Goal: Task Accomplishment & Management: Complete application form

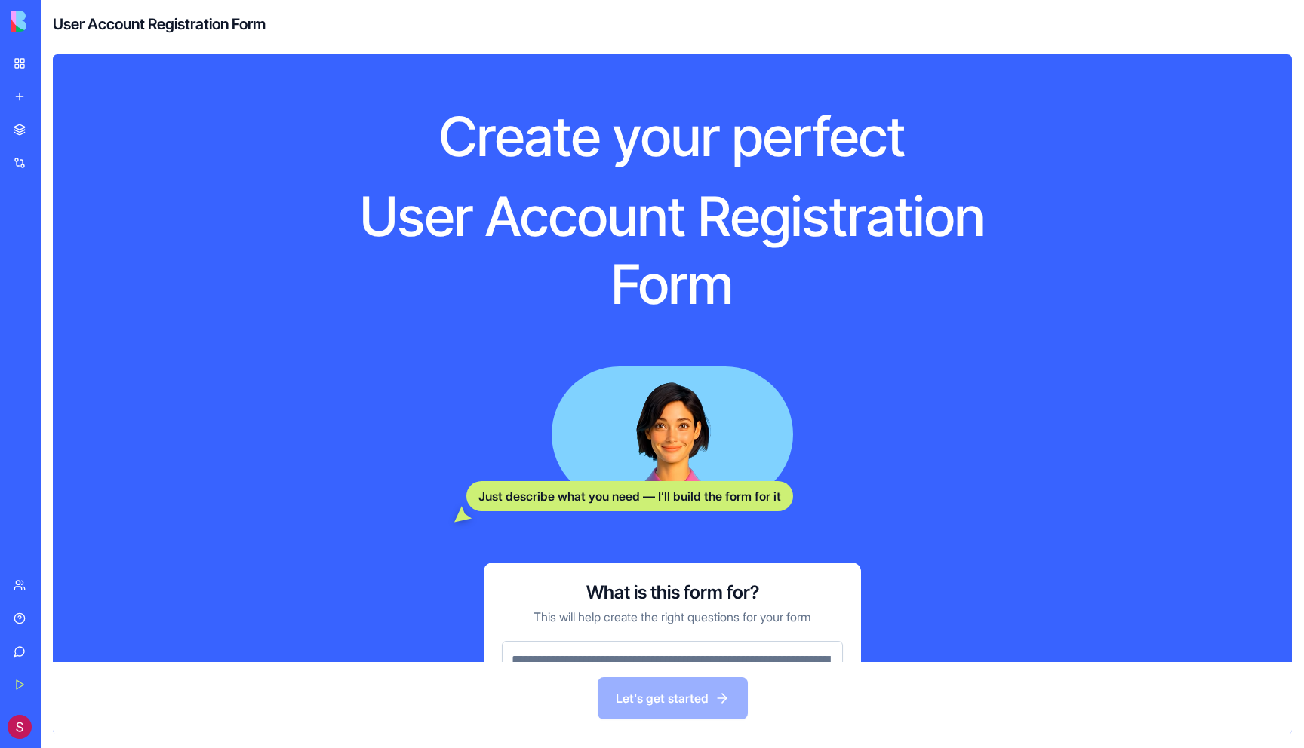
click at [56, 96] on div "New app" at bounding box center [46, 96] width 20 height 15
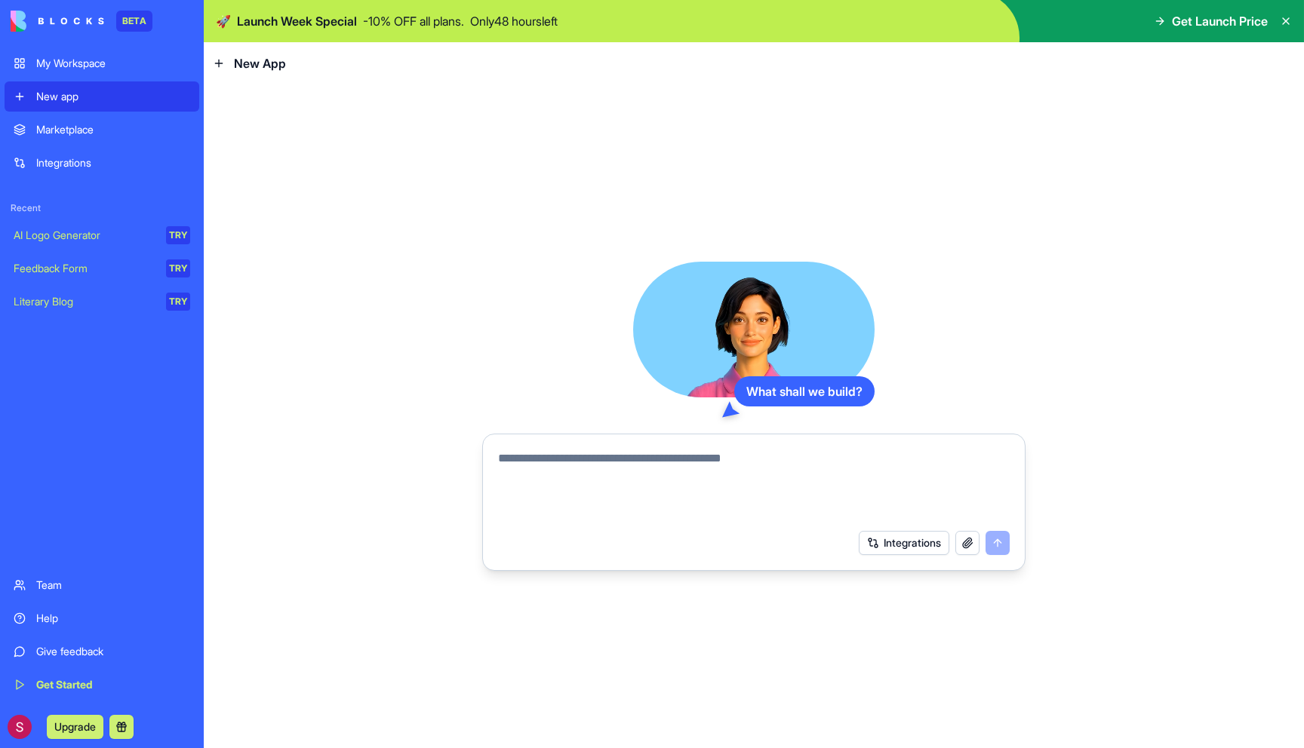
click at [86, 57] on div "My Workspace" at bounding box center [113, 63] width 154 height 15
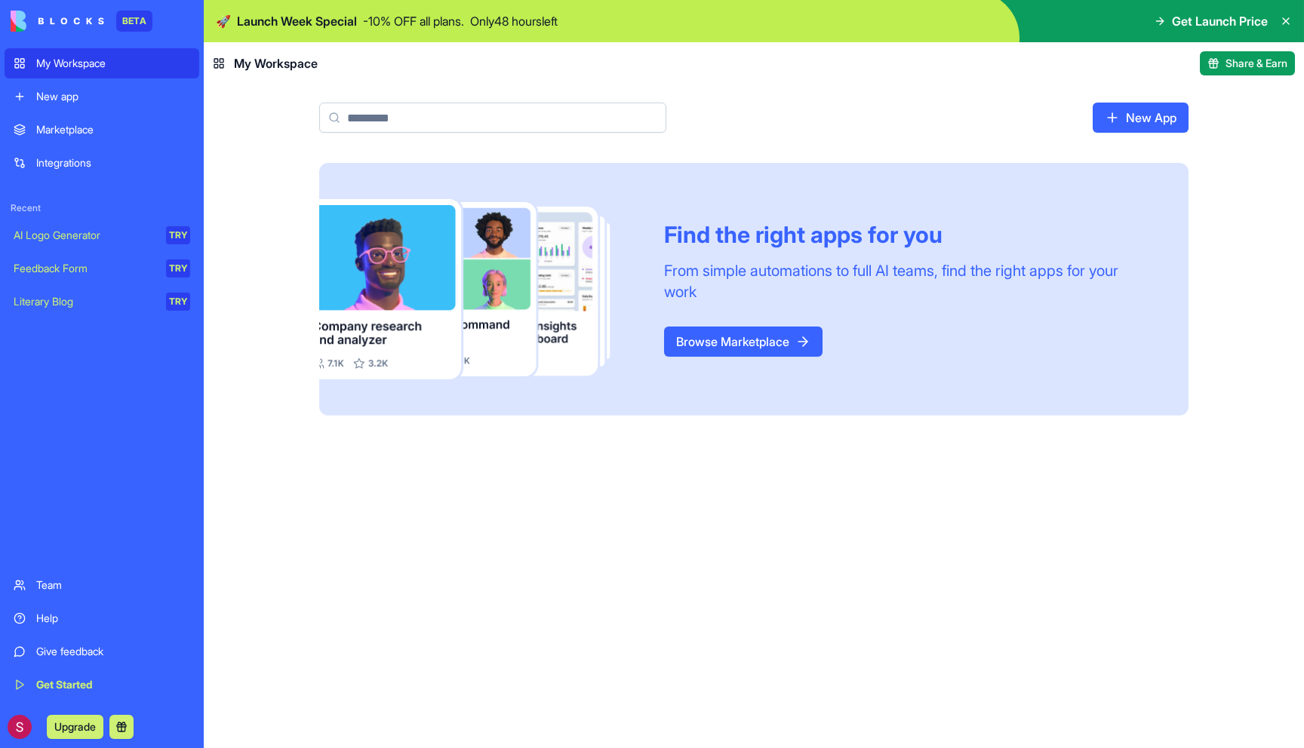
click at [114, 137] on link "Marketplace" at bounding box center [102, 130] width 195 height 30
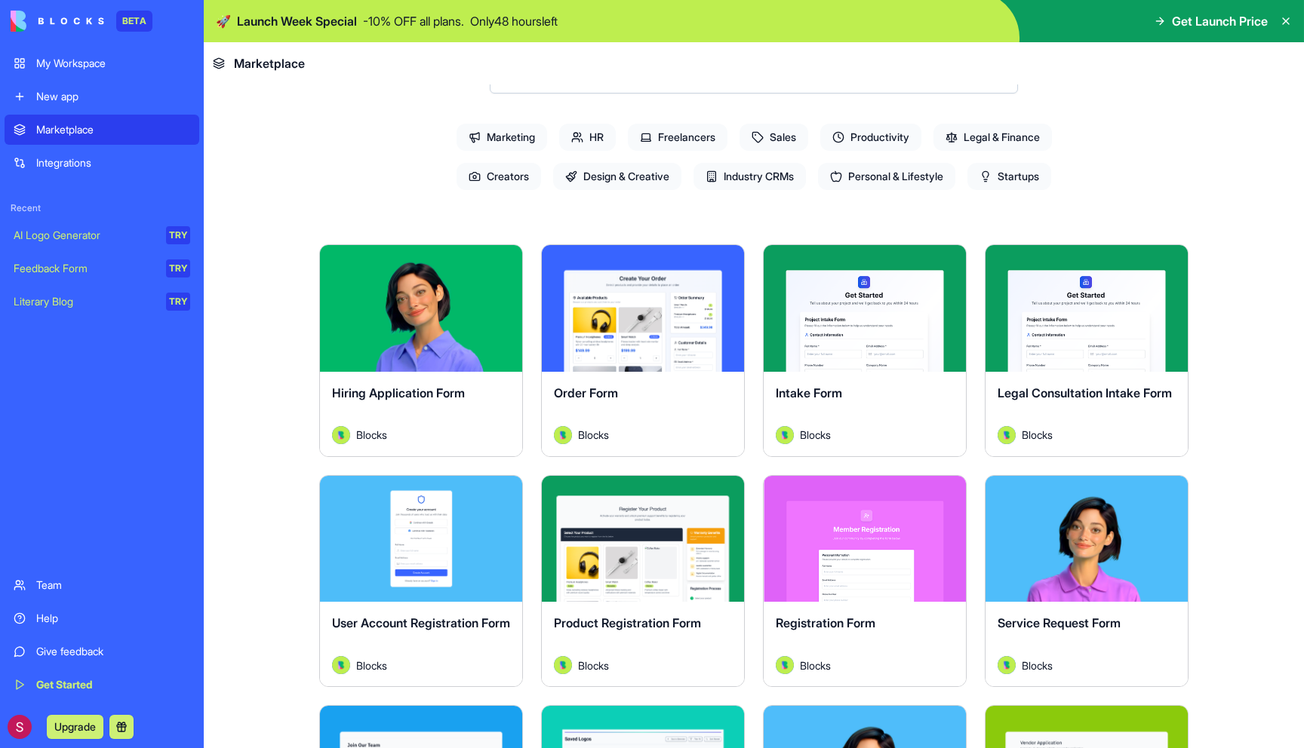
scroll to position [160, 0]
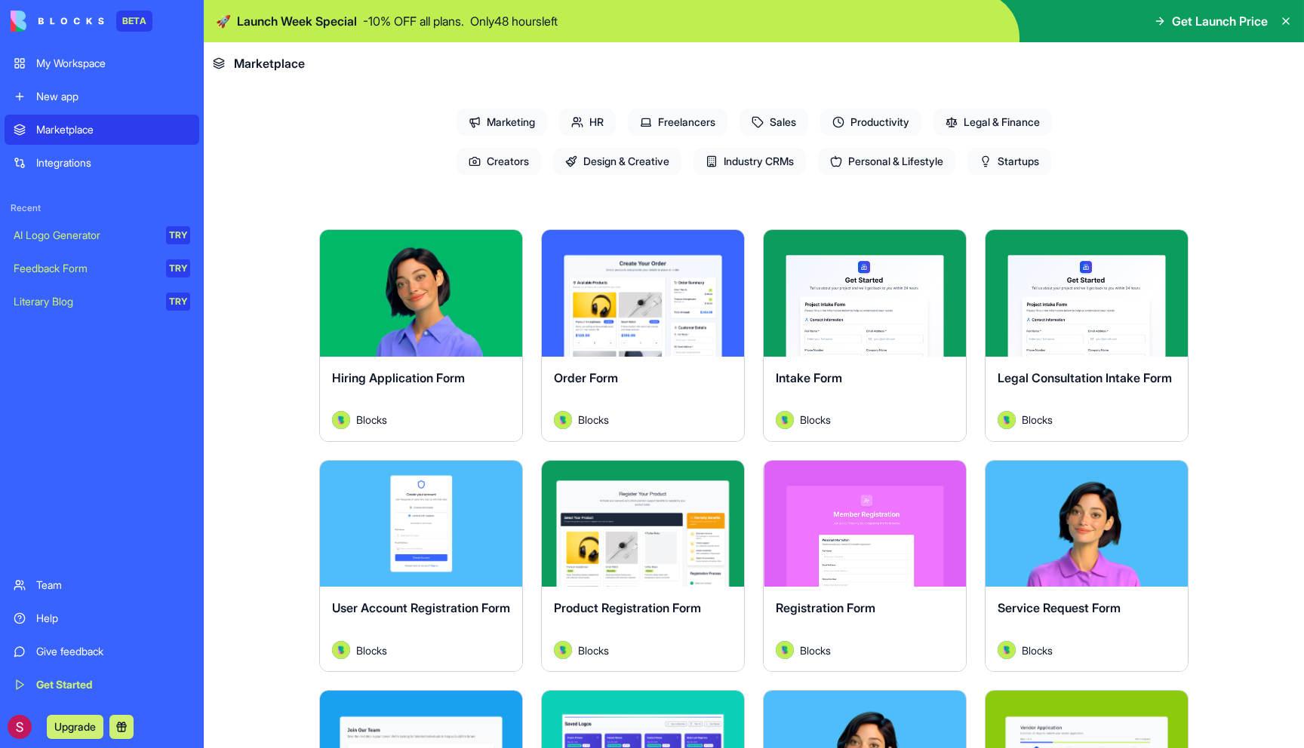
click at [459, 327] on div "Explore" at bounding box center [421, 293] width 202 height 127
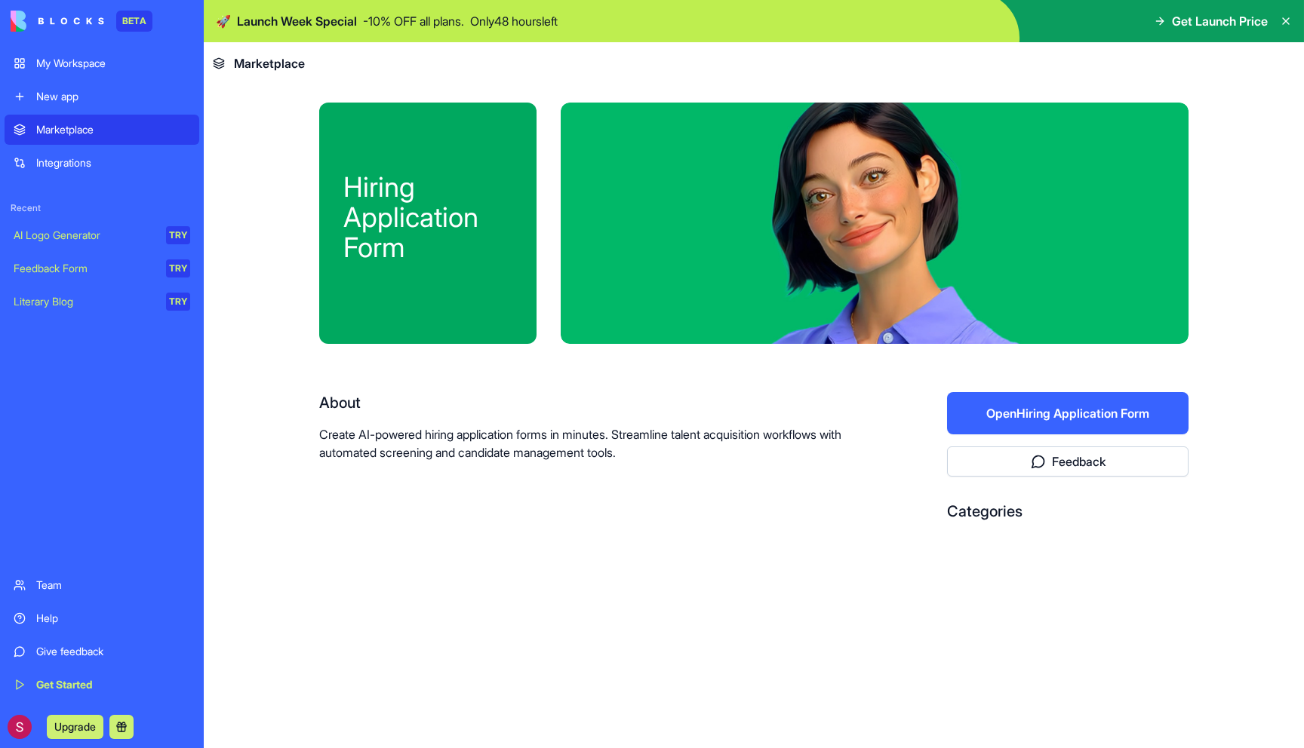
click at [1050, 417] on button "Open Hiring Application Form" at bounding box center [1067, 413] width 241 height 42
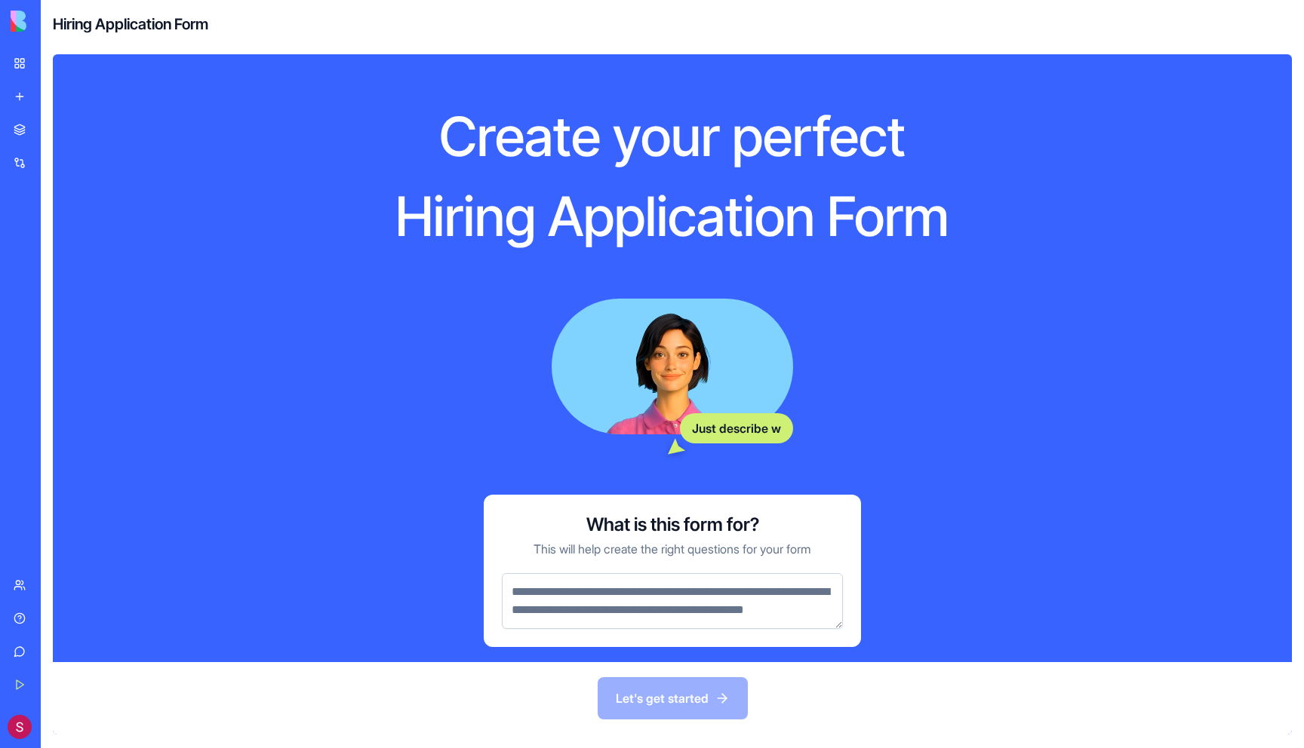
scroll to position [51, 0]
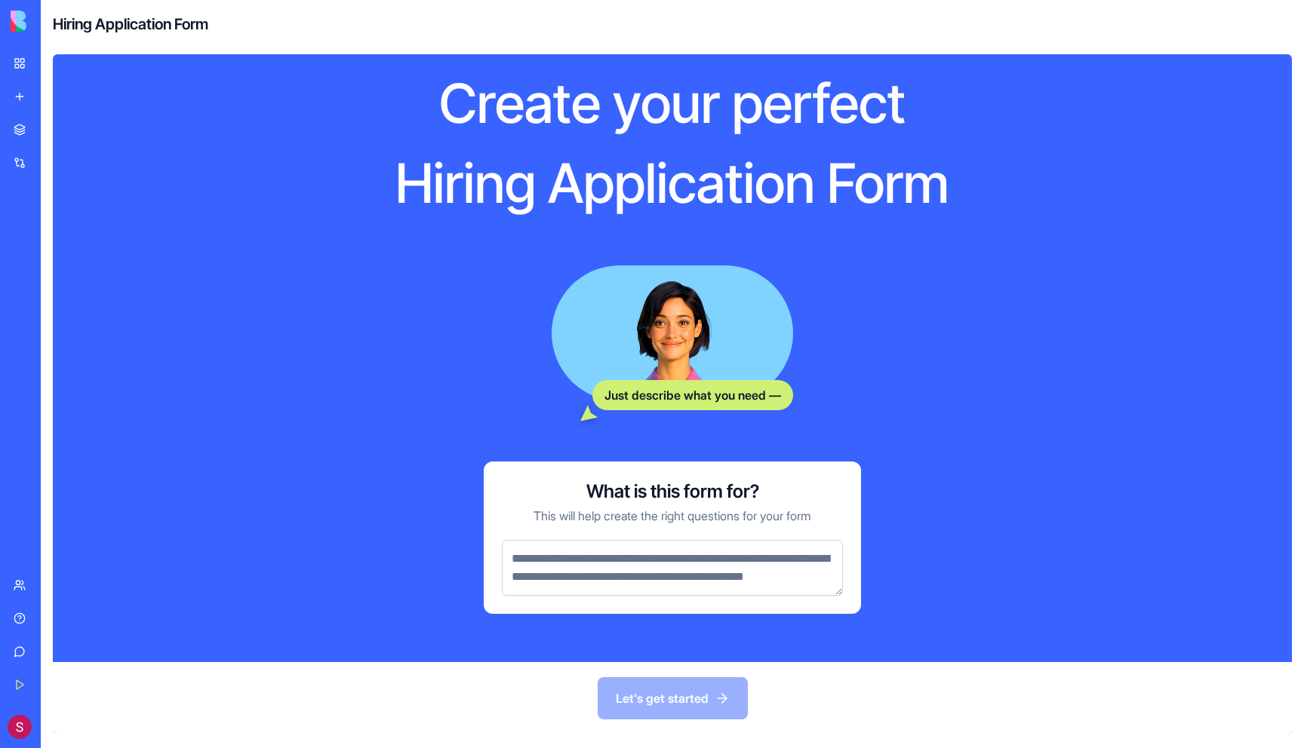
click at [610, 554] on textarea at bounding box center [672, 568] width 341 height 56
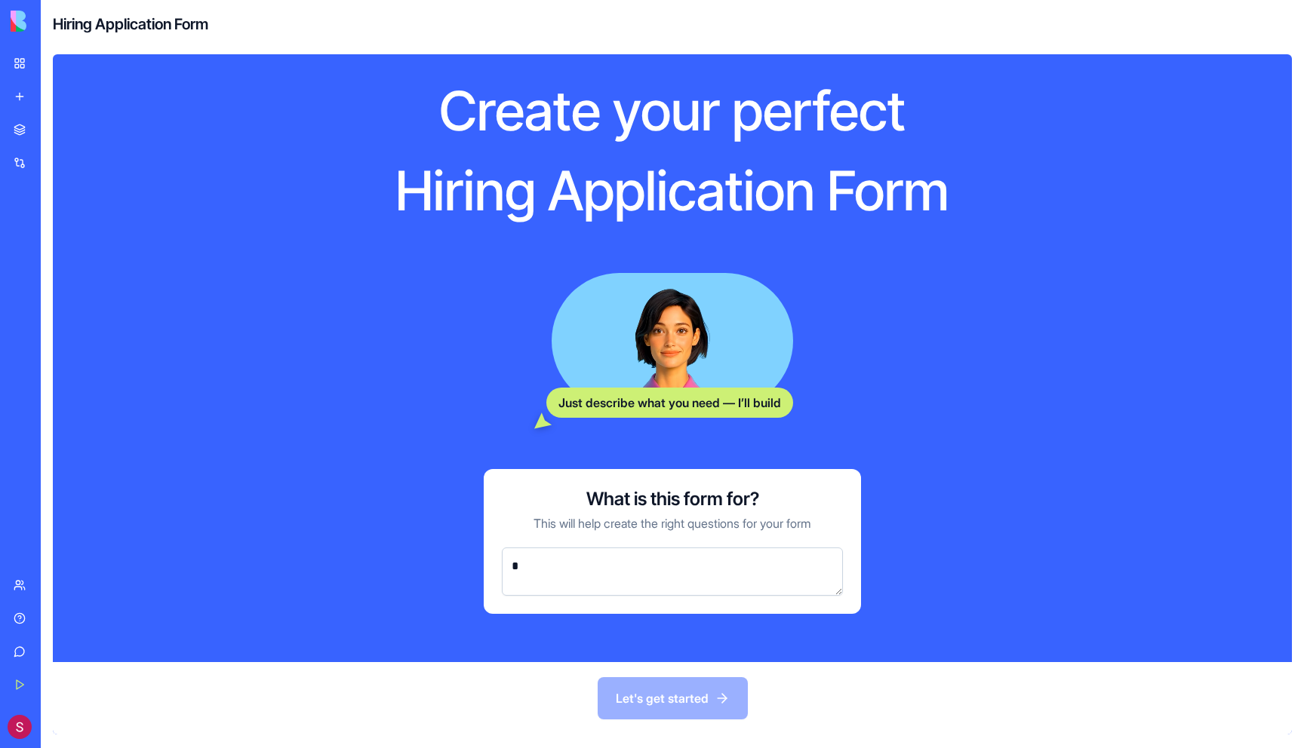
scroll to position [26, 0]
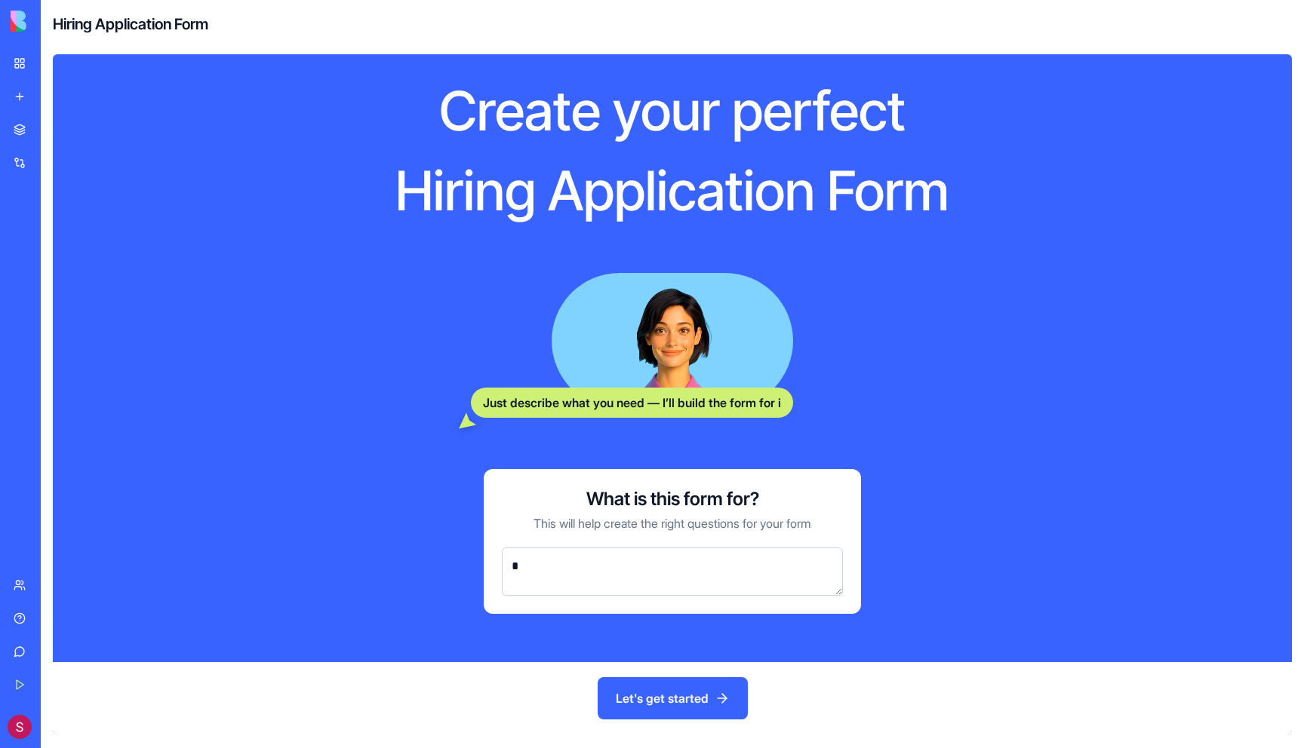
type textarea "*"
click at [710, 694] on button "Let's get started" at bounding box center [673, 699] width 150 height 42
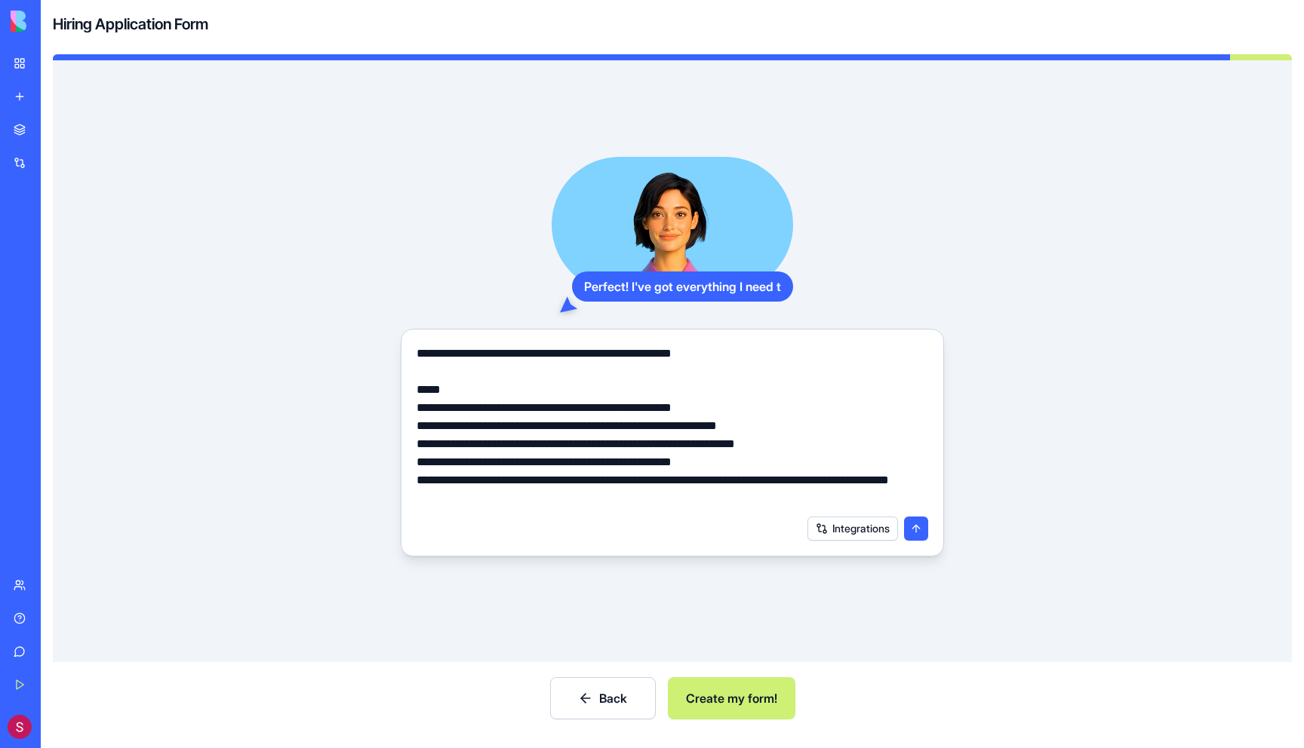
click at [754, 698] on button "Create my form!" at bounding box center [732, 699] width 128 height 42
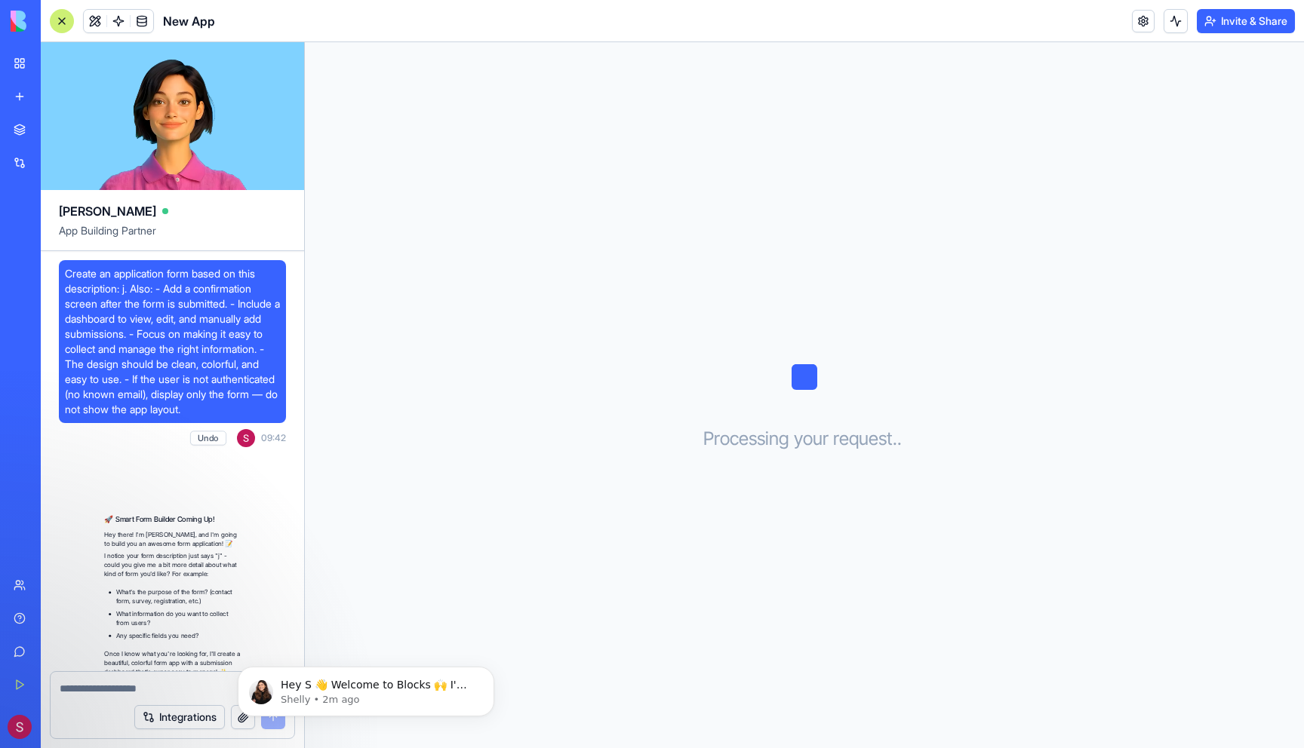
scroll to position [129, 0]
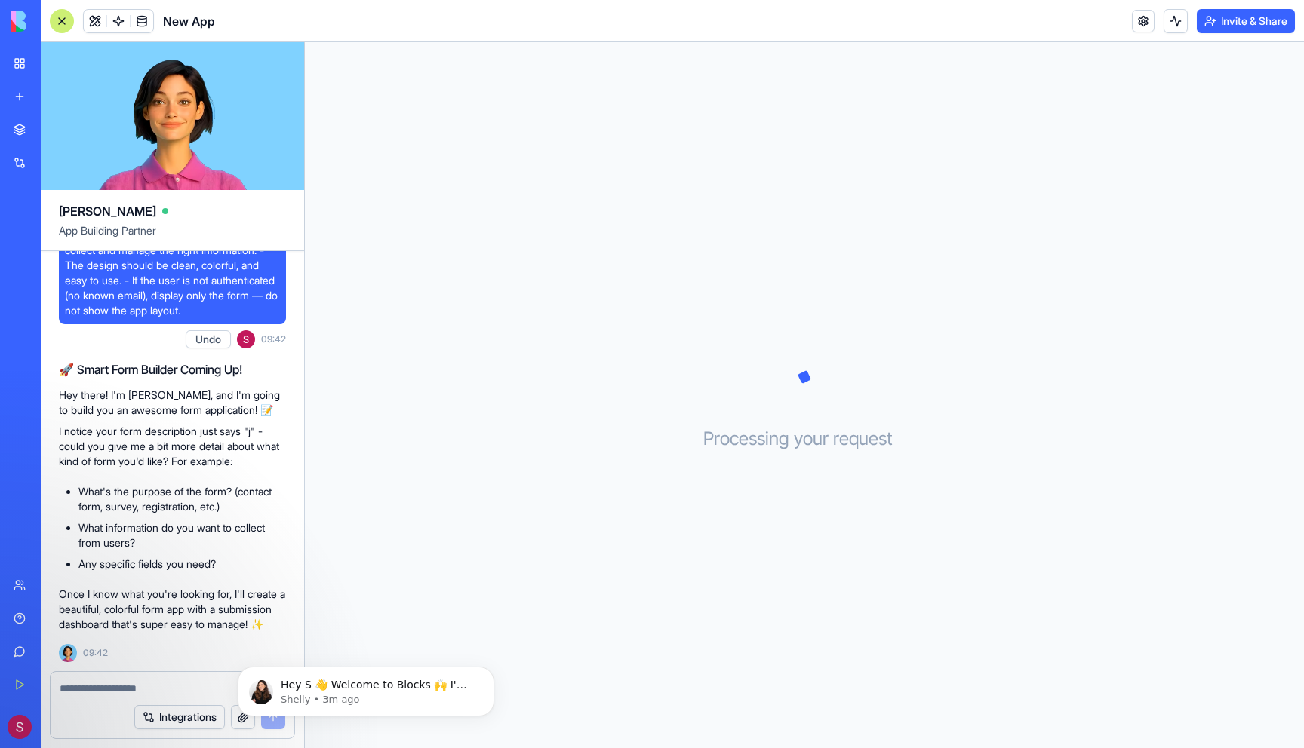
click at [21, 270] on div "AI Logo Generator" at bounding box center [18, 268] width 8 height 15
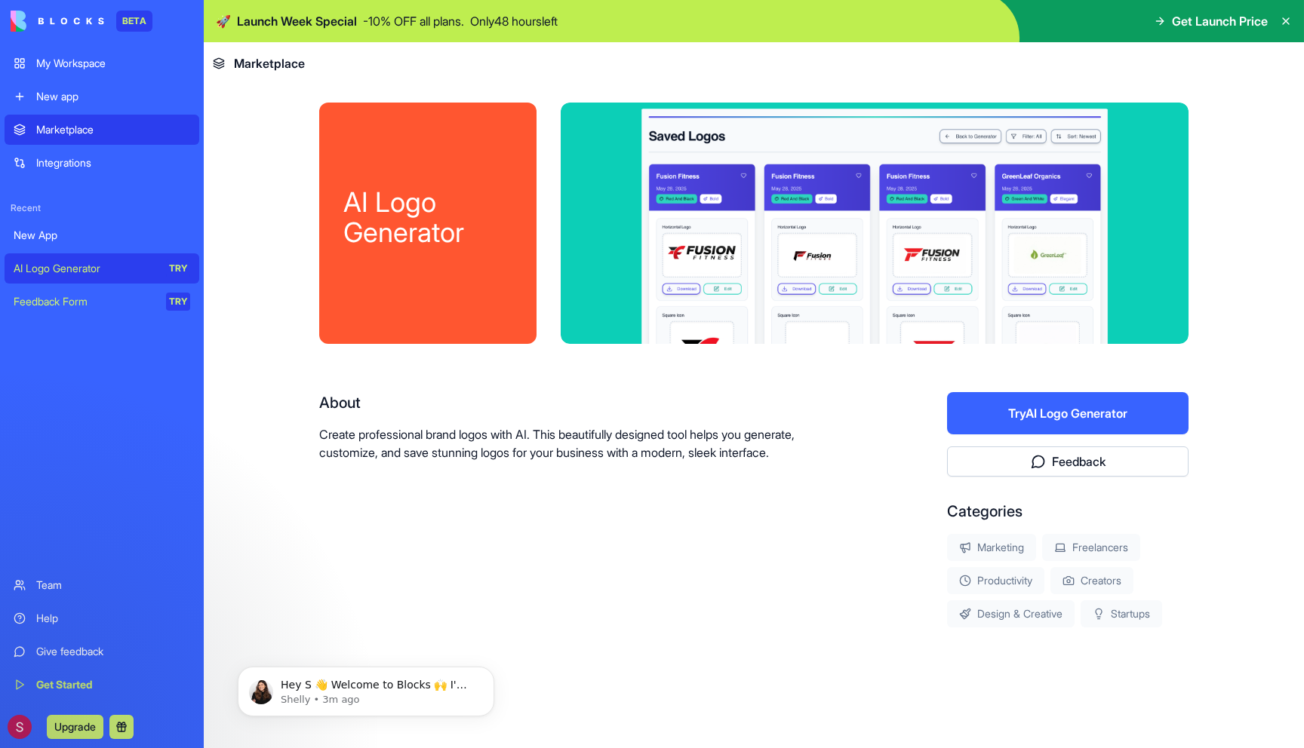
click at [1053, 404] on button "Try AI Logo Generator" at bounding box center [1067, 413] width 241 height 42
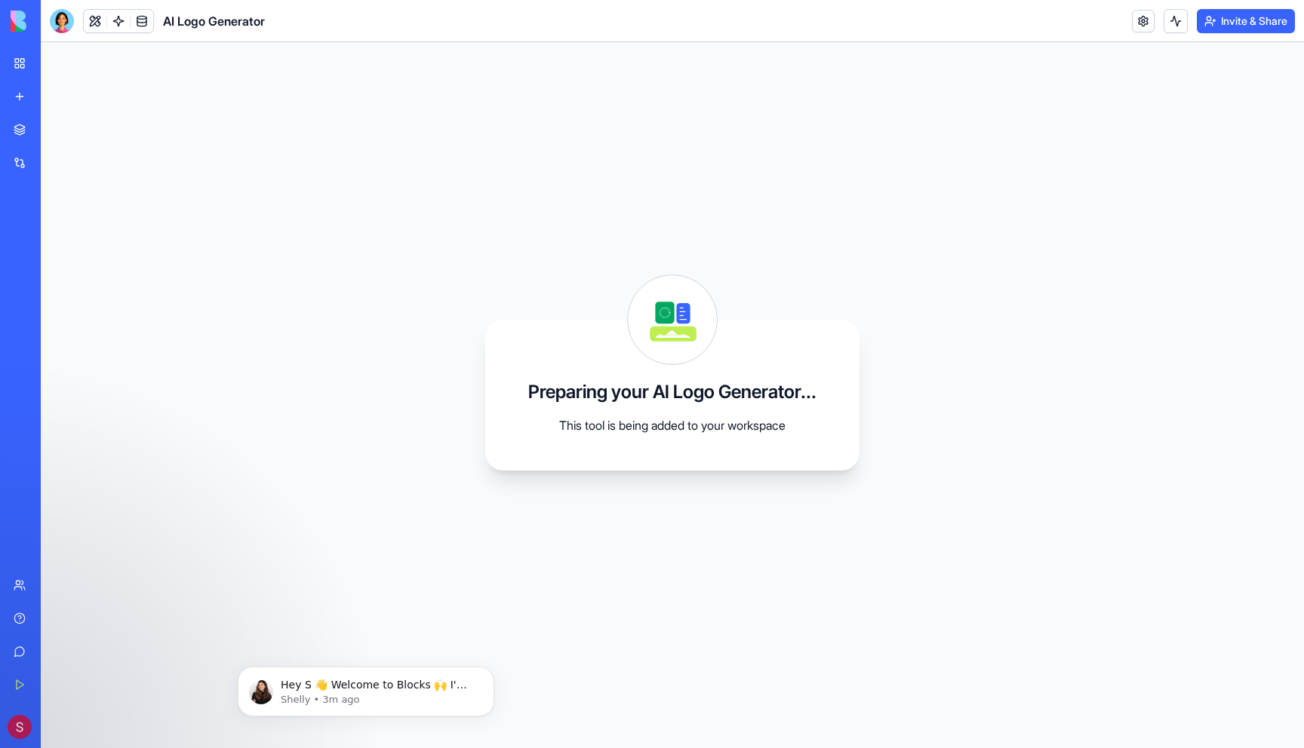
click at [65, 310] on link "Feedback Form TRY" at bounding box center [35, 302] width 60 height 30
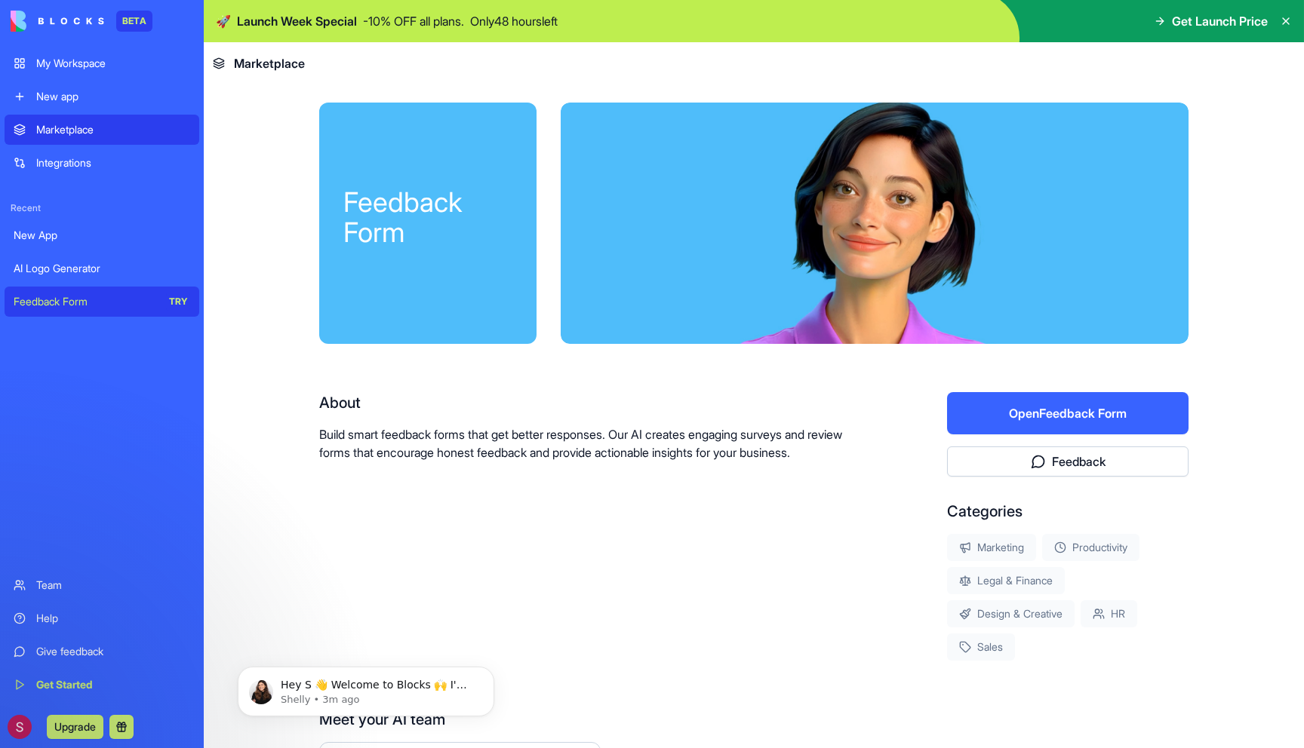
click at [1052, 423] on button "Open Feedback Form" at bounding box center [1067, 413] width 241 height 42
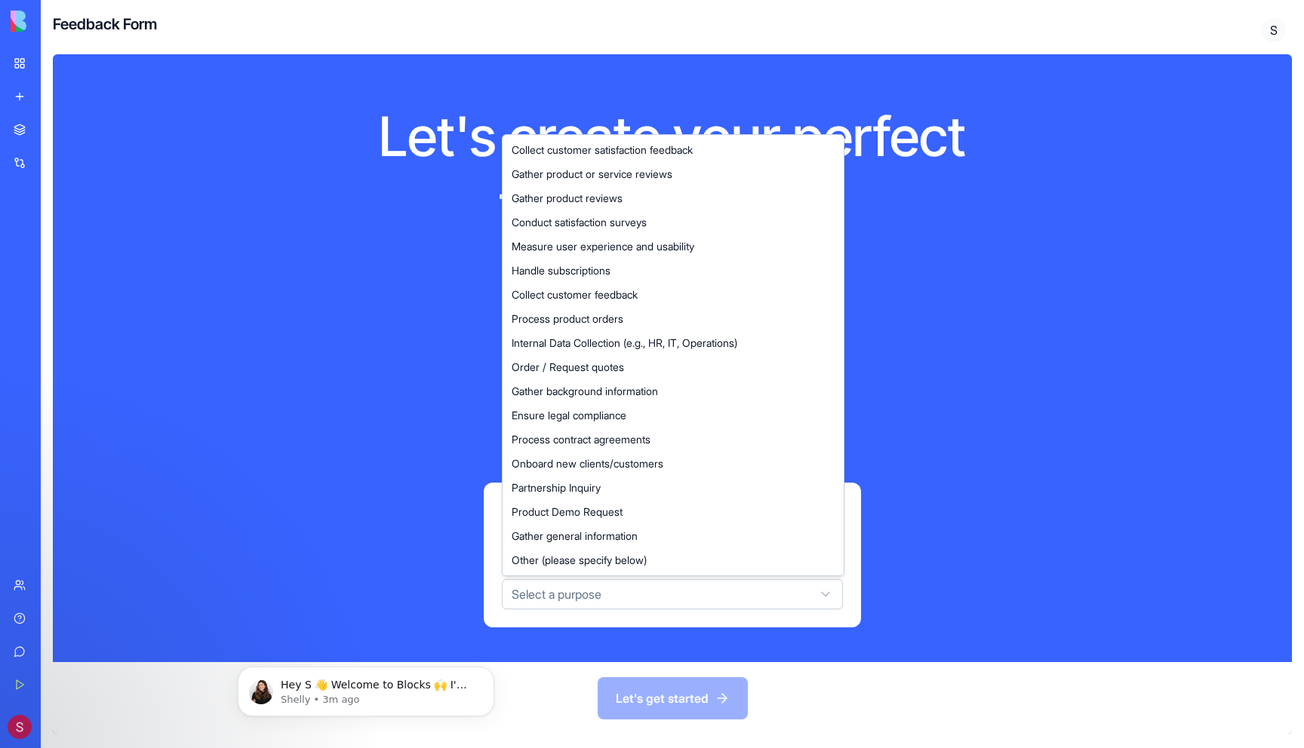
click at [672, 586] on html "BETA My Workspace New app Marketplace Integrations Recent New App AI Logo Gener…" at bounding box center [652, 374] width 1304 height 748
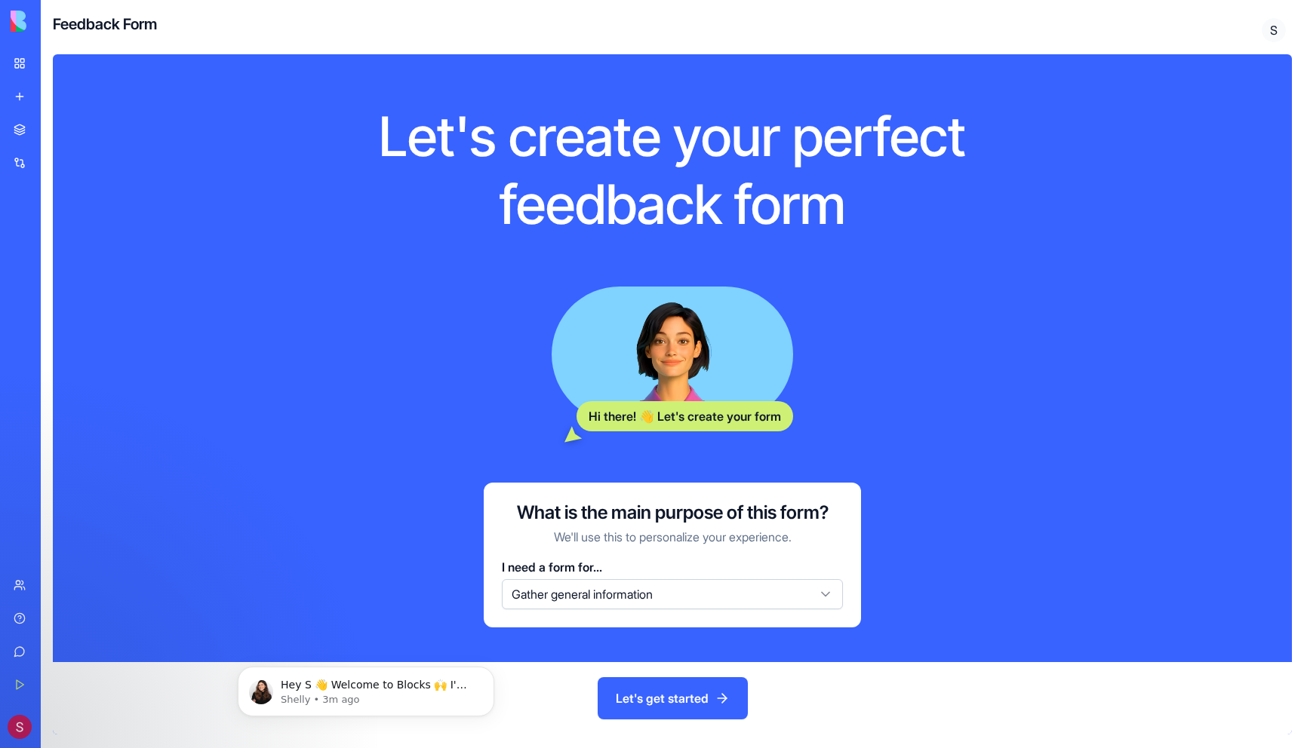
scroll to position [14, 0]
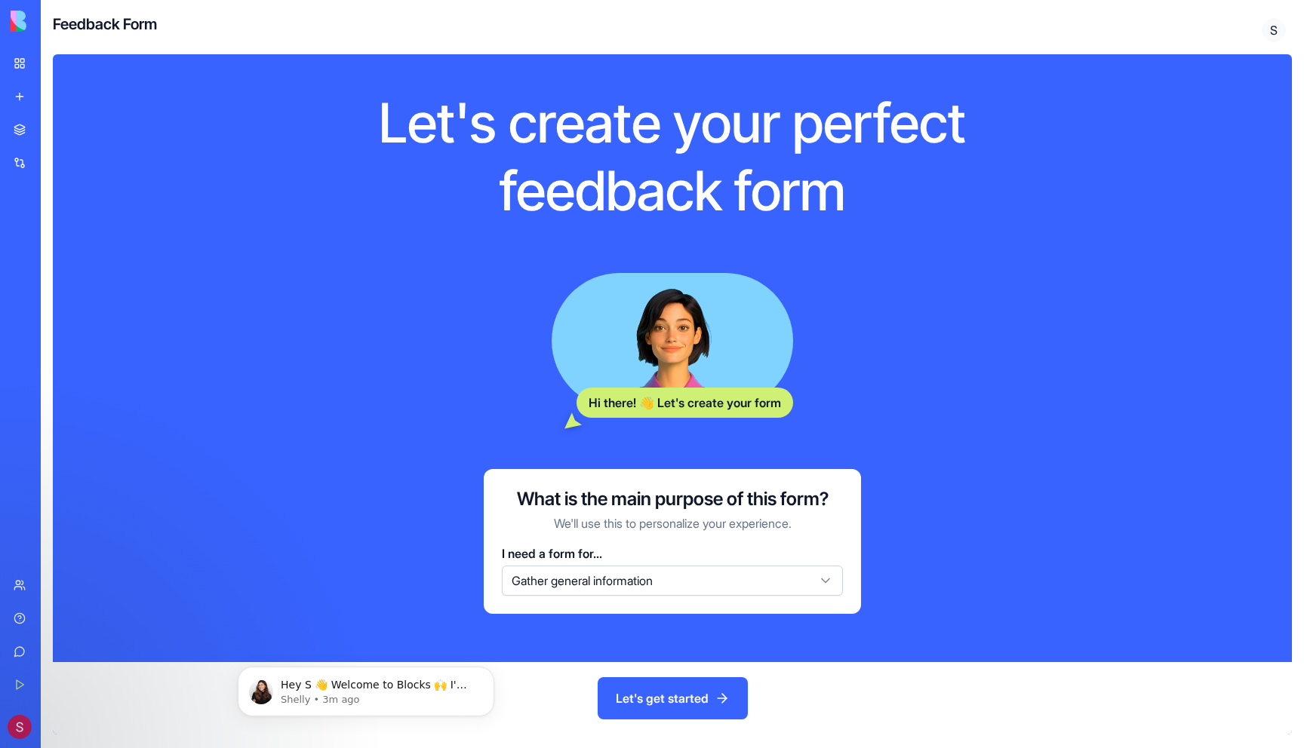
click at [658, 705] on button "Let's get started" at bounding box center [673, 699] width 150 height 42
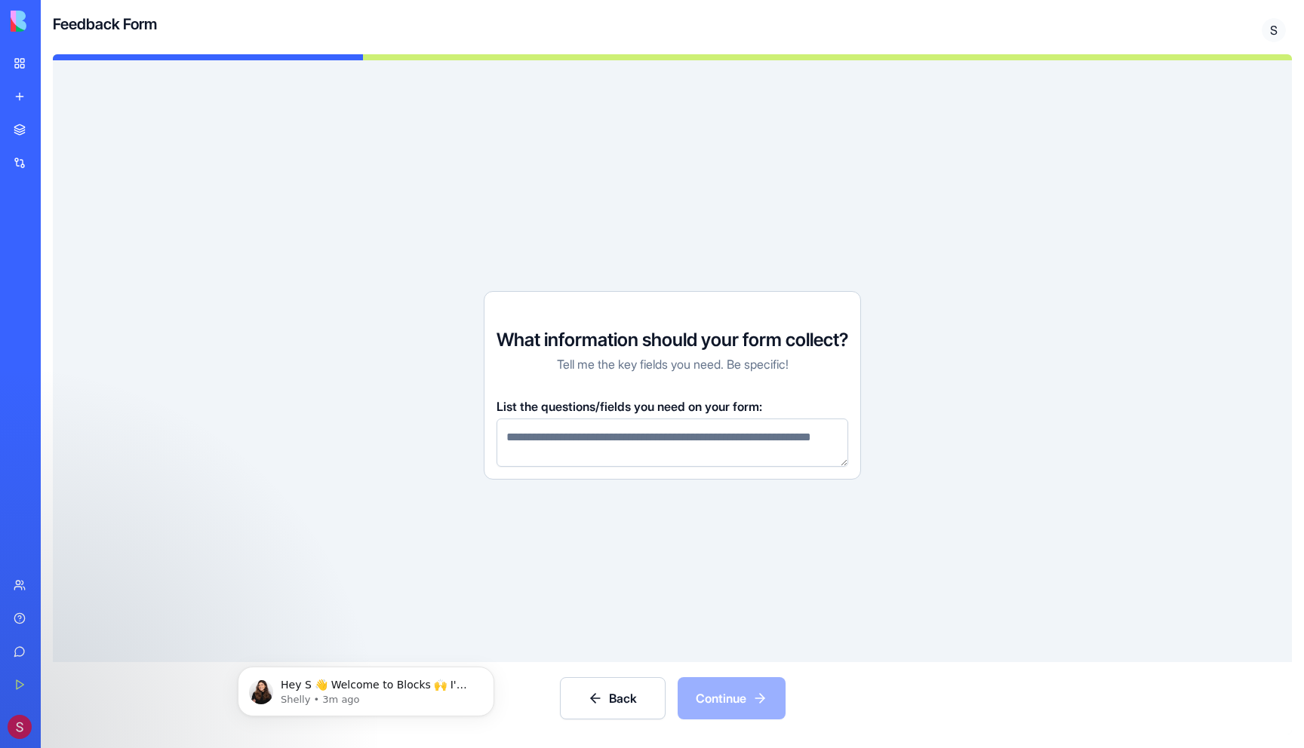
click at [25, 57] on link "My Workspace" at bounding box center [35, 63] width 60 height 30
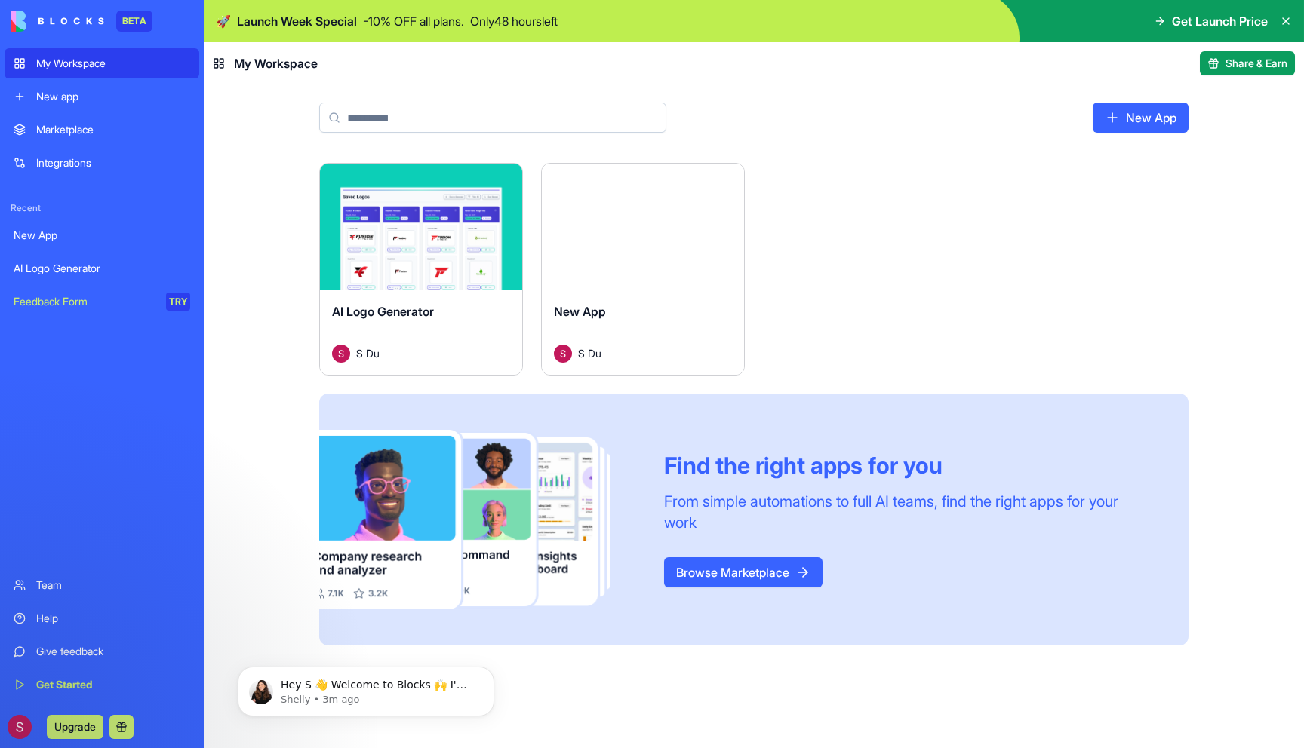
click at [123, 266] on div "AI Logo Generator" at bounding box center [102, 268] width 177 height 15
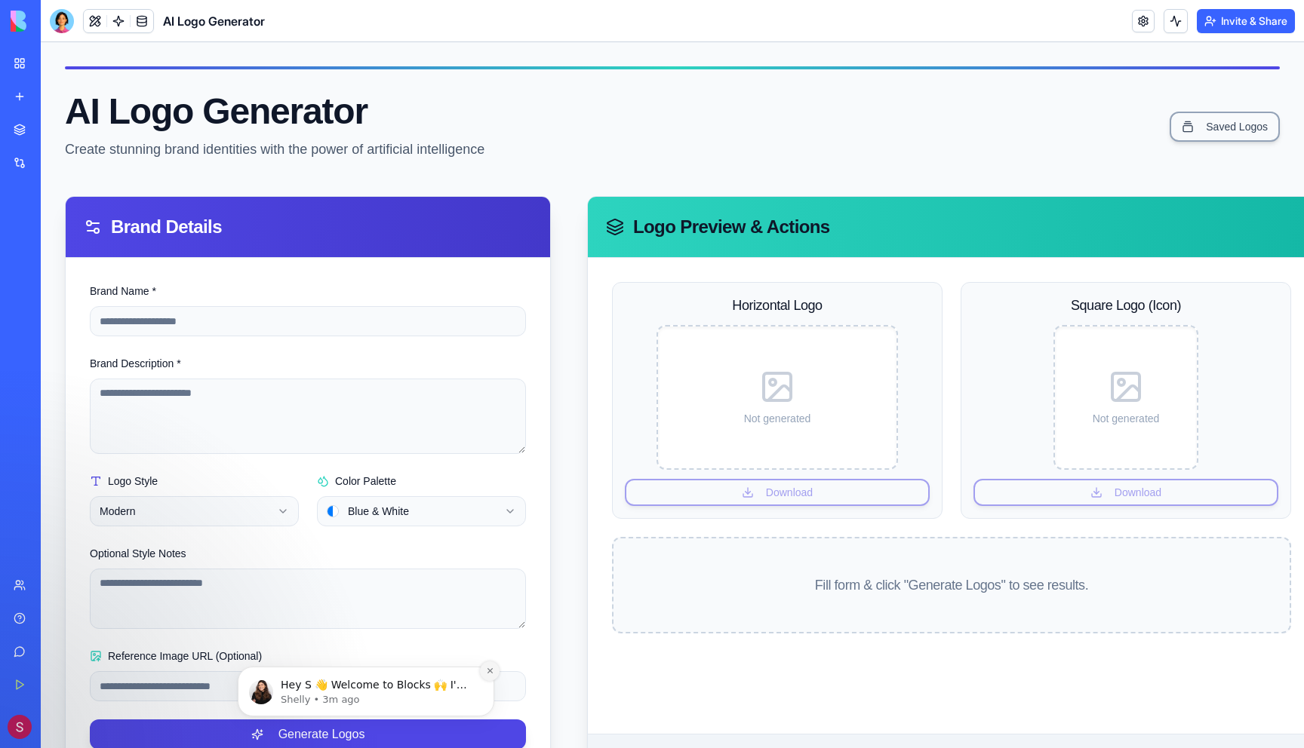
click at [490, 671] on icon "Dismiss notification" at bounding box center [490, 671] width 8 height 8
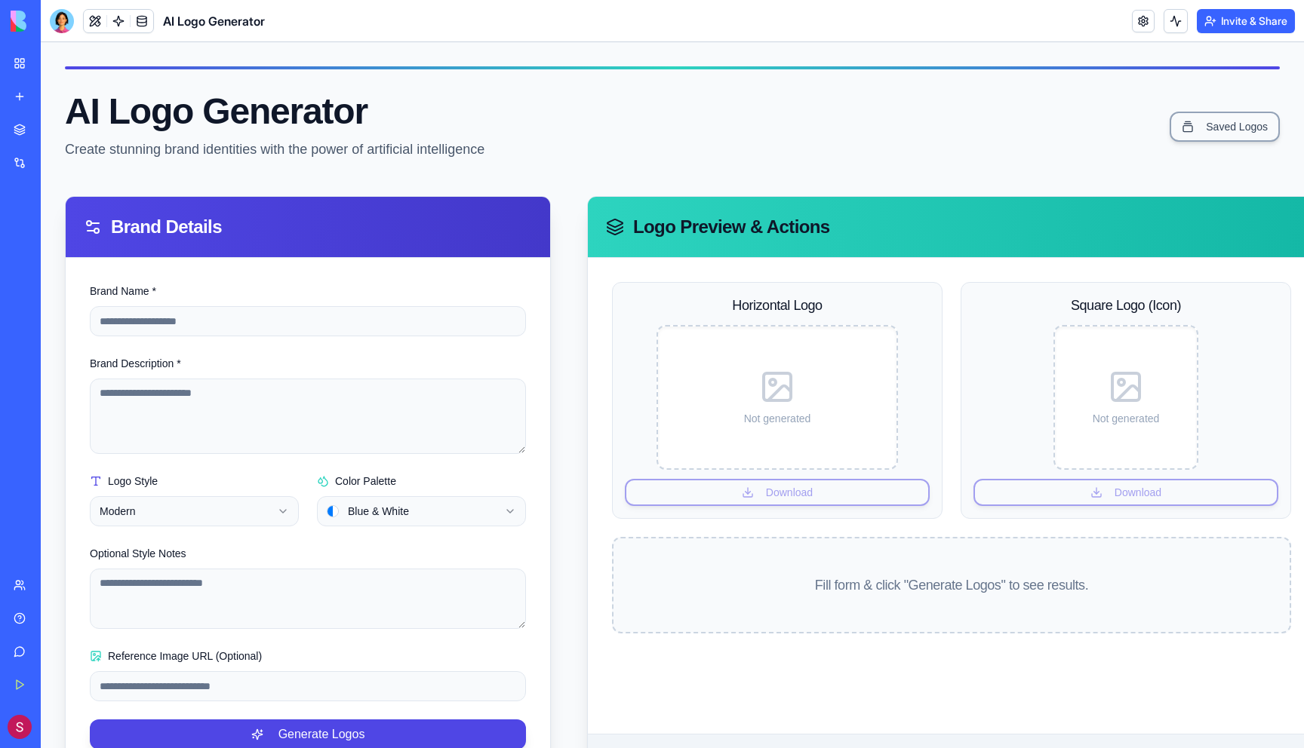
click at [23, 24] on img at bounding box center [58, 21] width 94 height 21
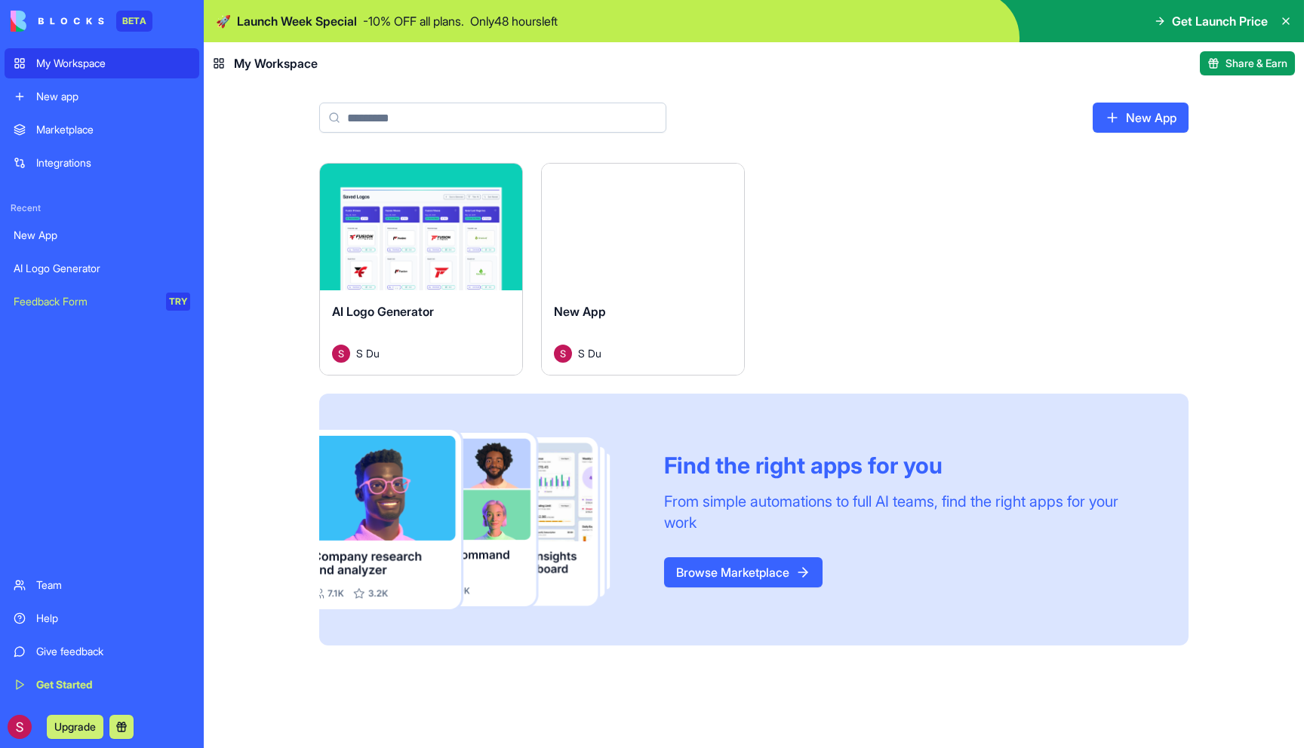
click at [114, 235] on div "New App" at bounding box center [102, 235] width 177 height 15
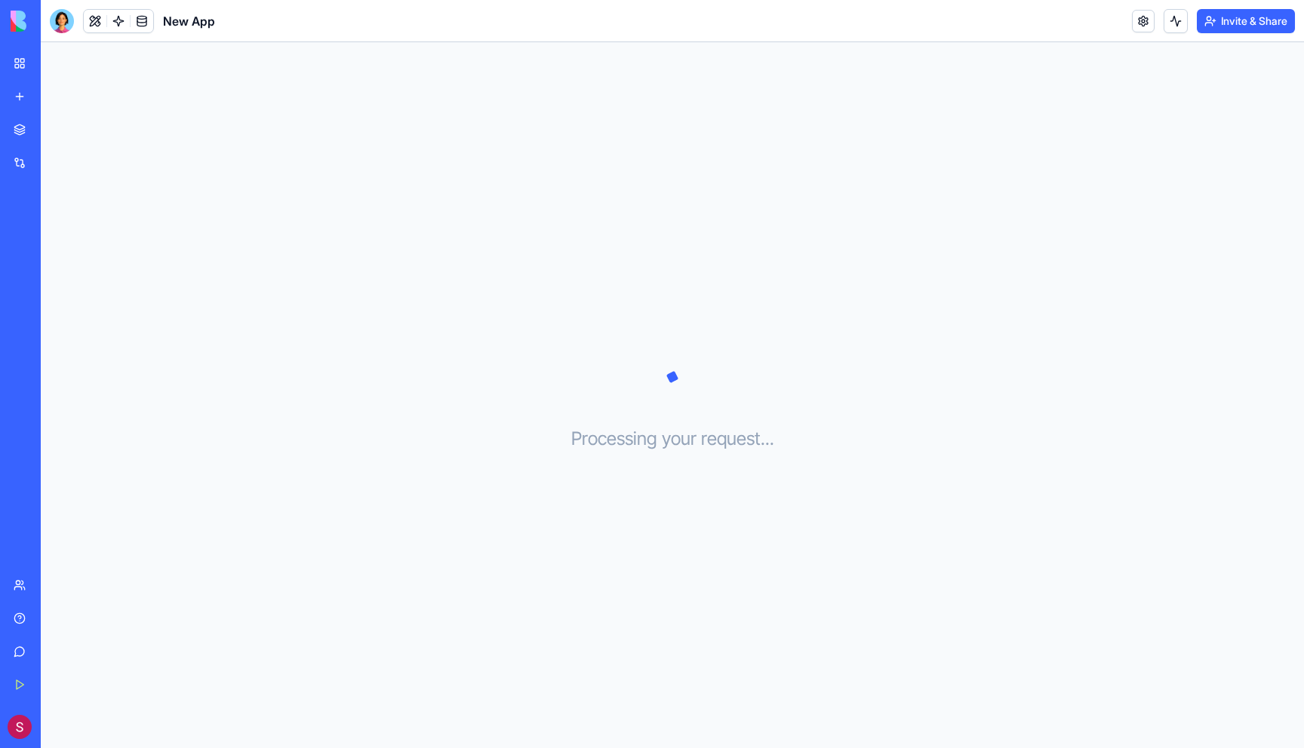
click at [65, 309] on link "Feedback Form TRY" at bounding box center [35, 302] width 60 height 30
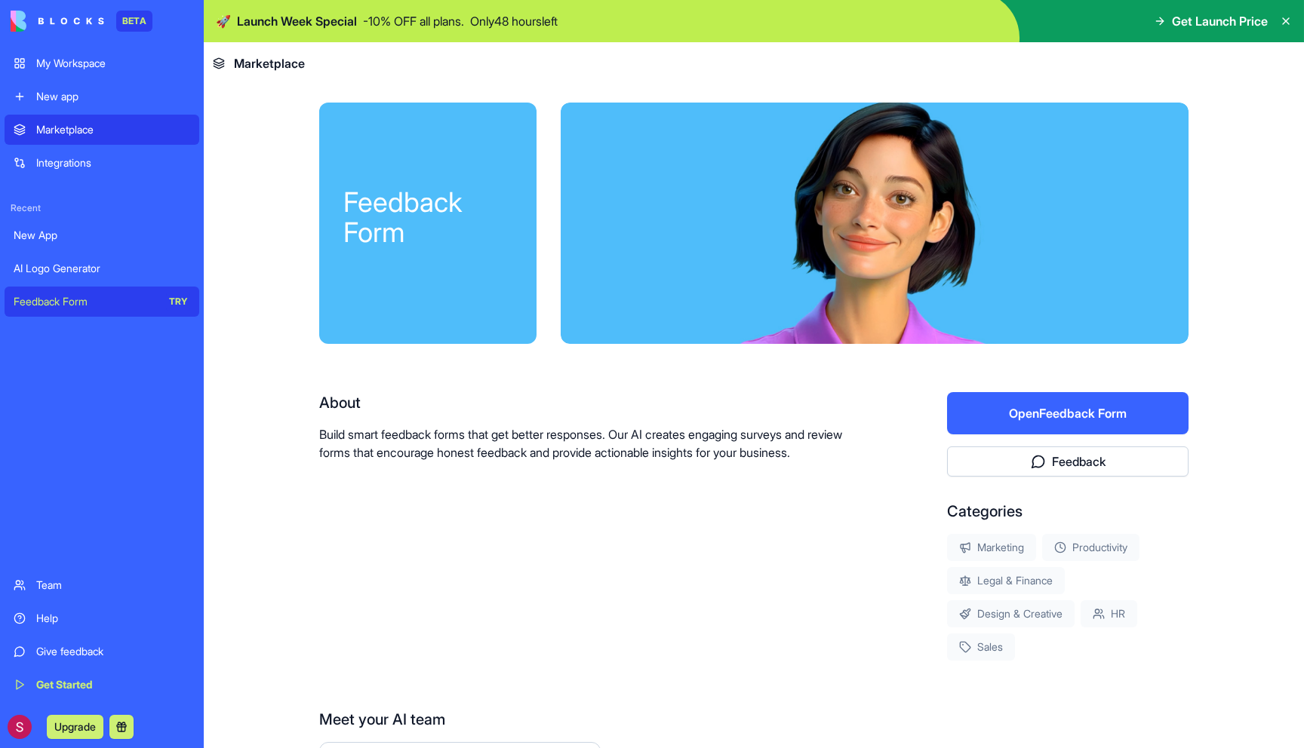
click at [994, 411] on button "Open Feedback Form" at bounding box center [1067, 413] width 241 height 42
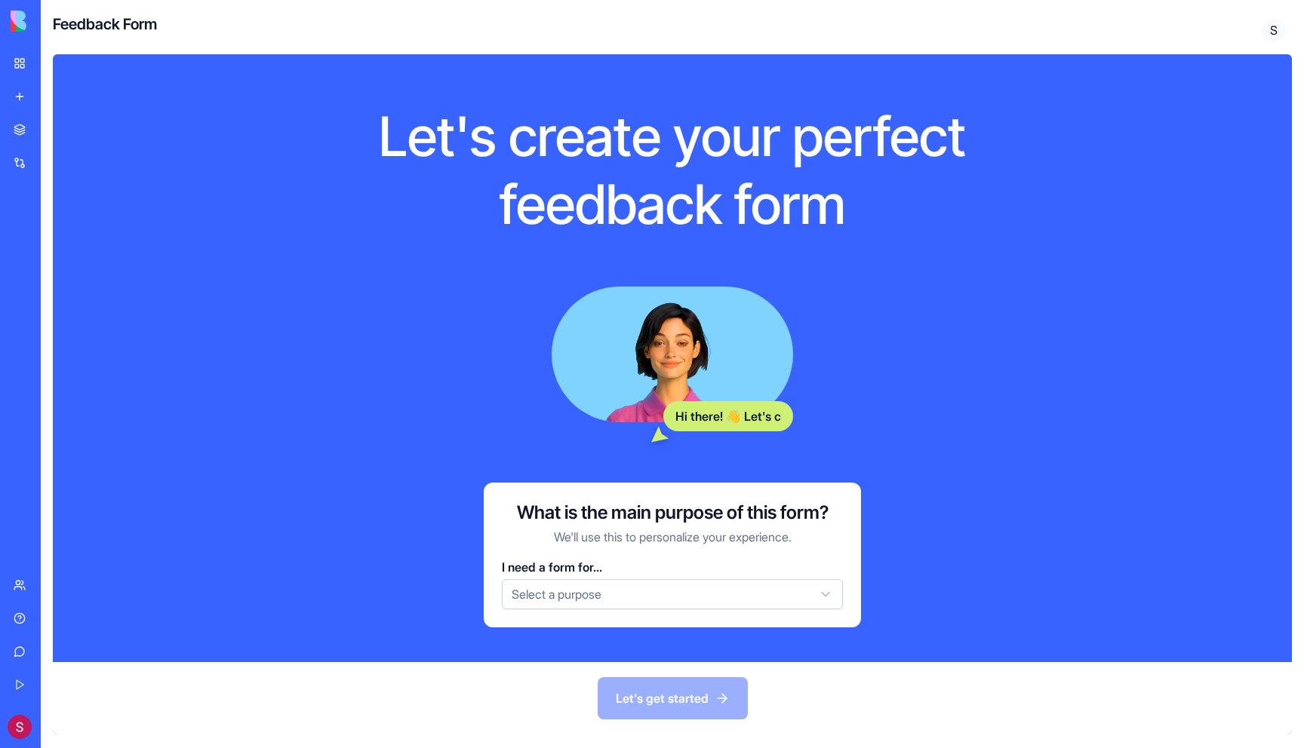
click at [644, 589] on html "BETA My Workspace New app Marketplace Integrations Recent New App AI Logo Gener…" at bounding box center [652, 374] width 1304 height 748
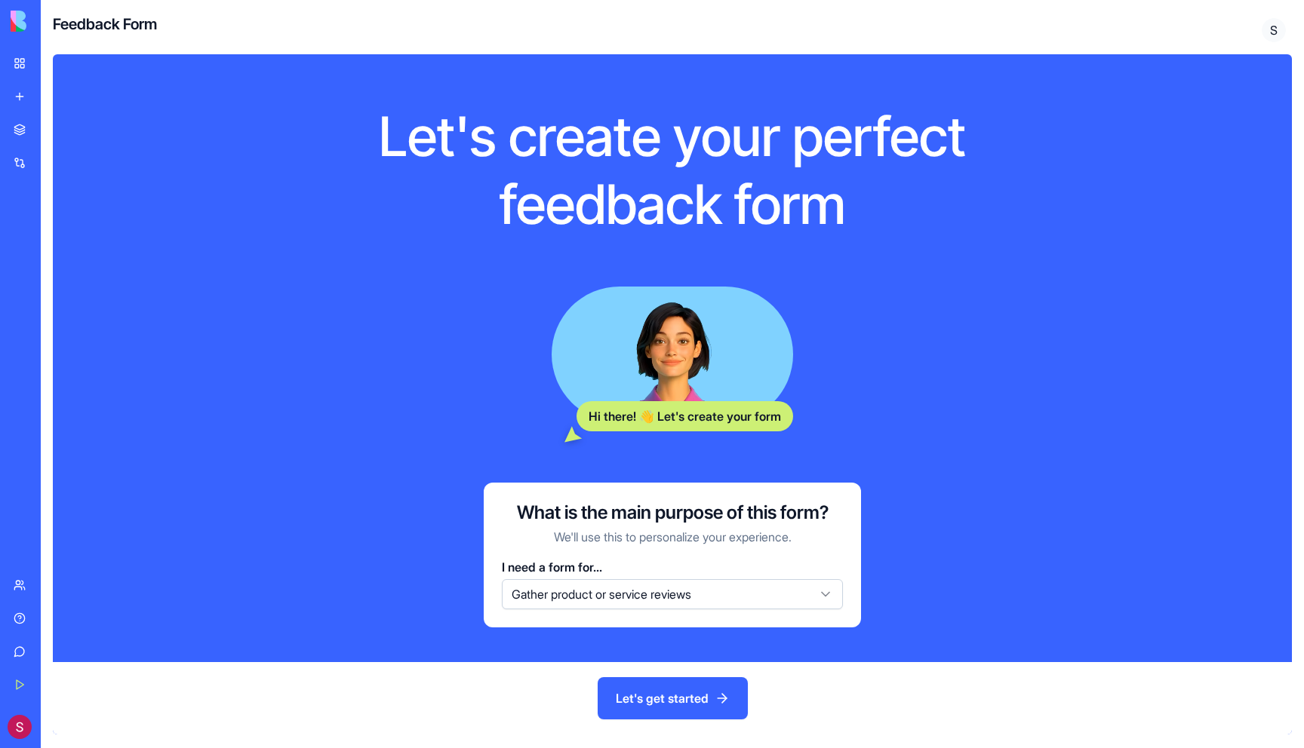
click at [652, 691] on button "Let's get started" at bounding box center [673, 699] width 150 height 42
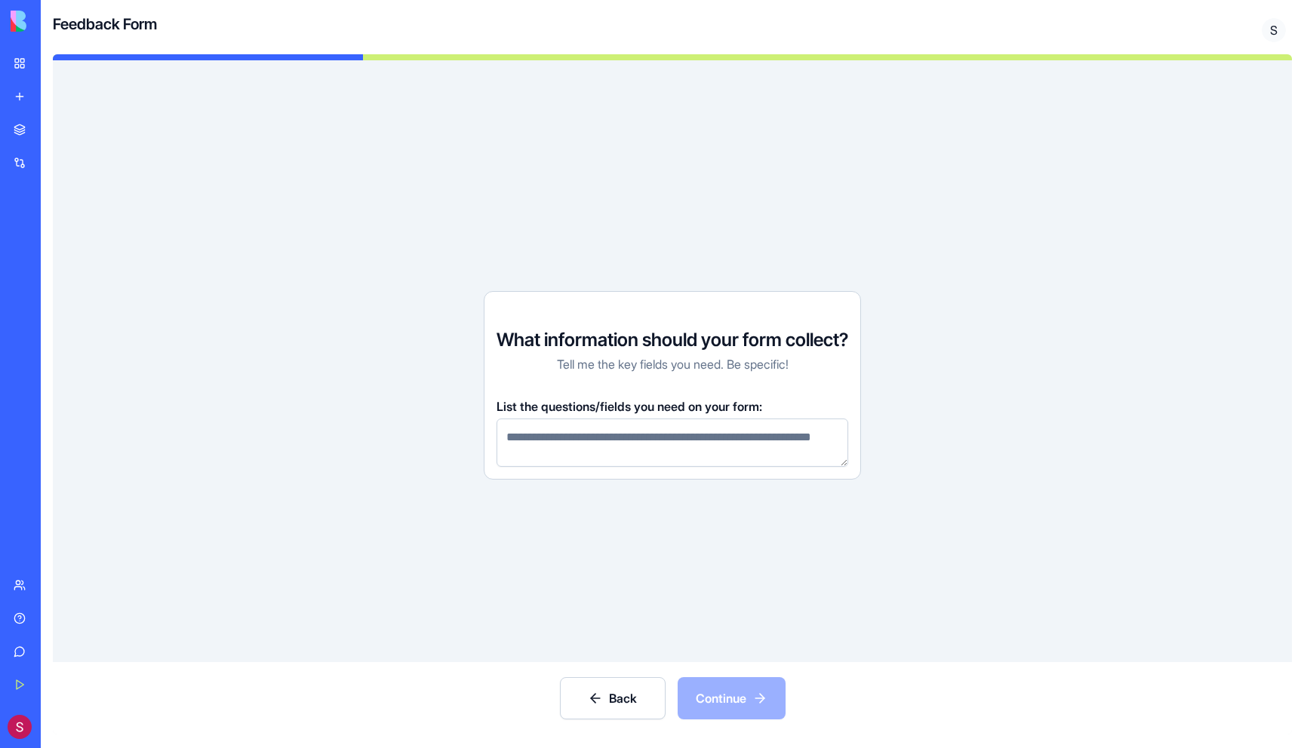
click at [680, 436] on textarea at bounding box center [672, 443] width 352 height 48
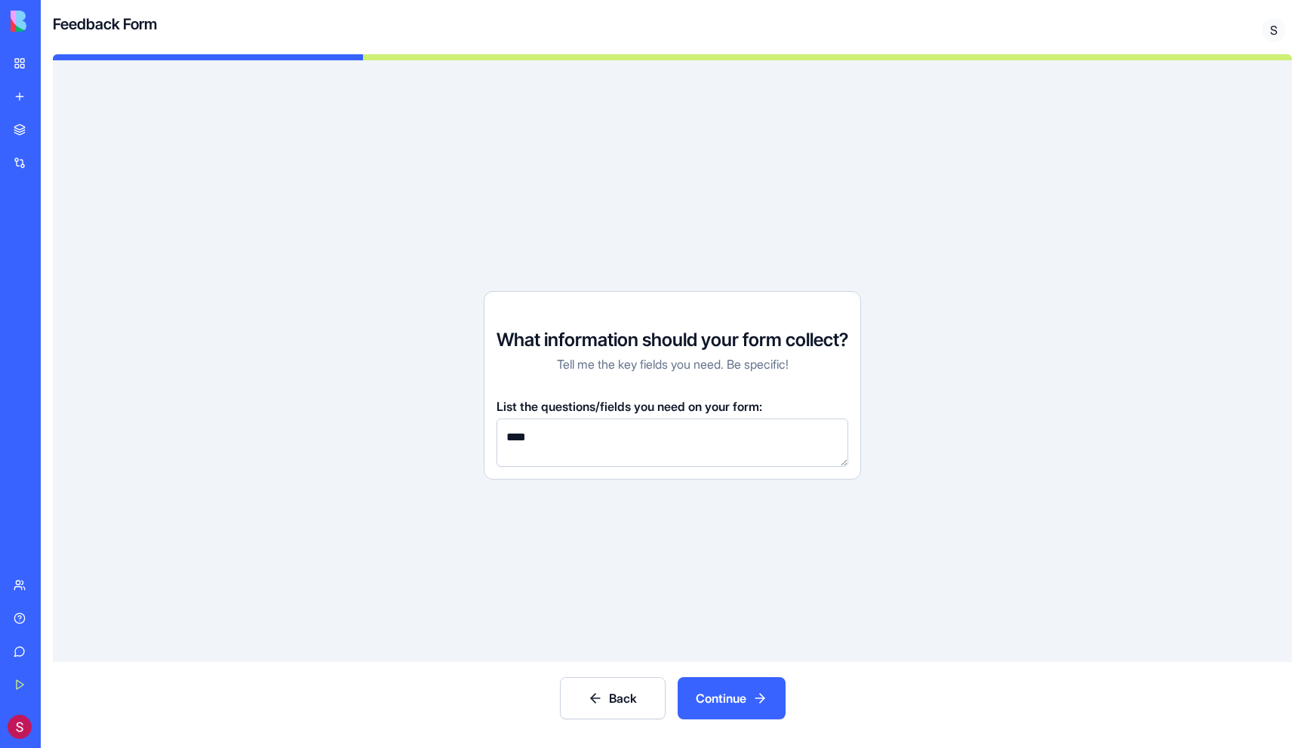
type textarea "****"
click at [728, 685] on button "Continue" at bounding box center [732, 699] width 108 height 42
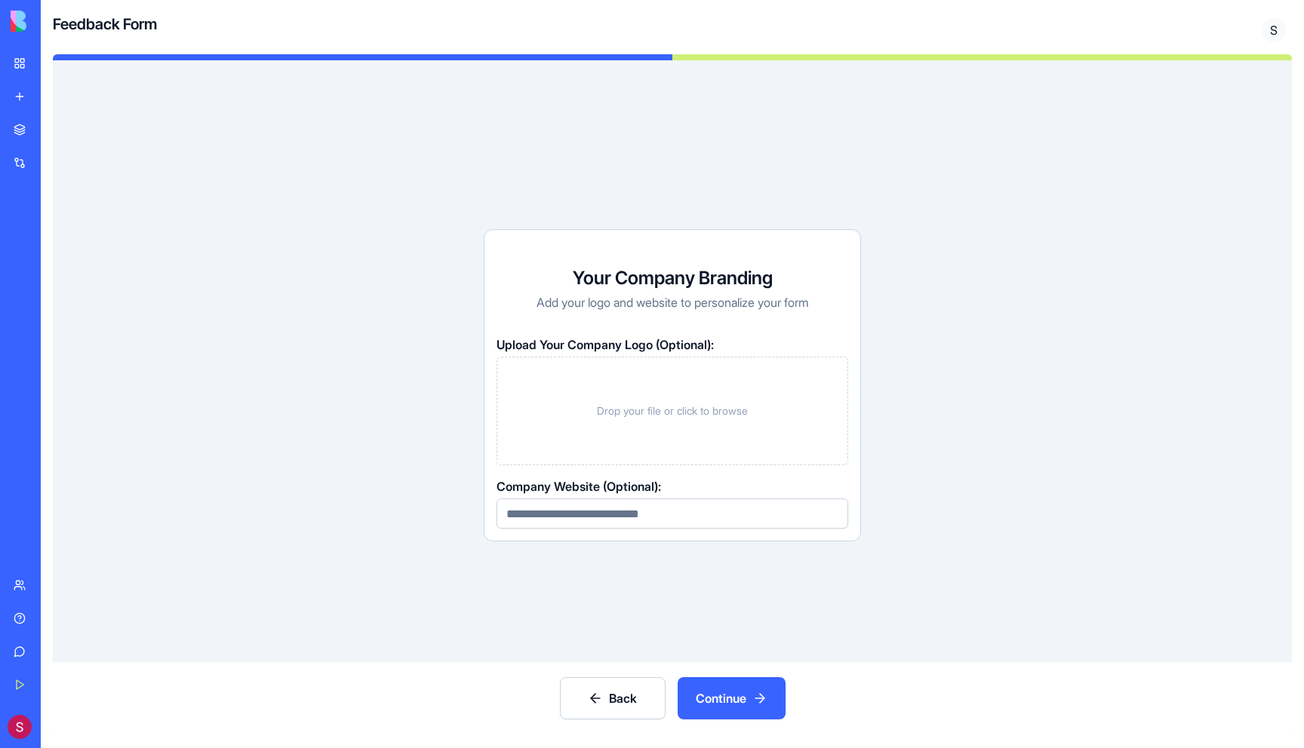
click at [728, 685] on button "Continue" at bounding box center [732, 699] width 108 height 42
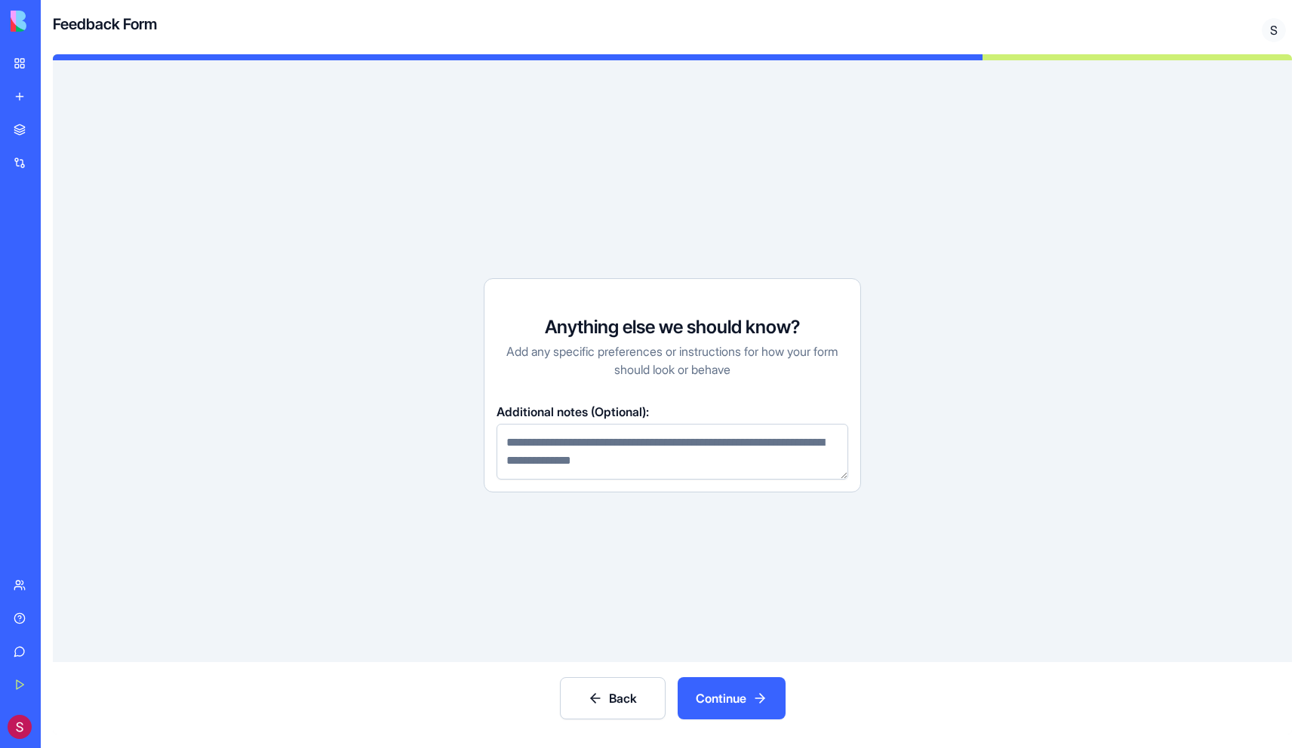
click at [728, 685] on button "Continue" at bounding box center [732, 699] width 108 height 42
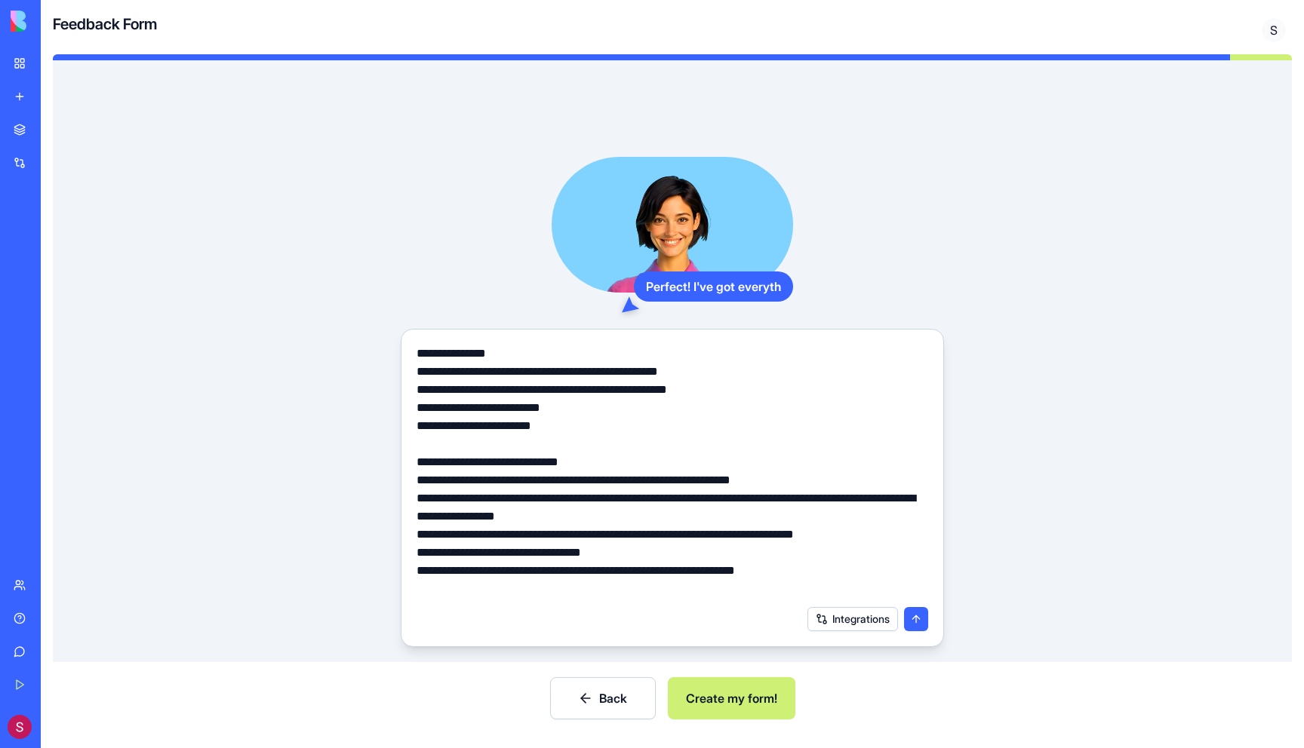
click at [728, 685] on button "Create my form!" at bounding box center [732, 699] width 128 height 42
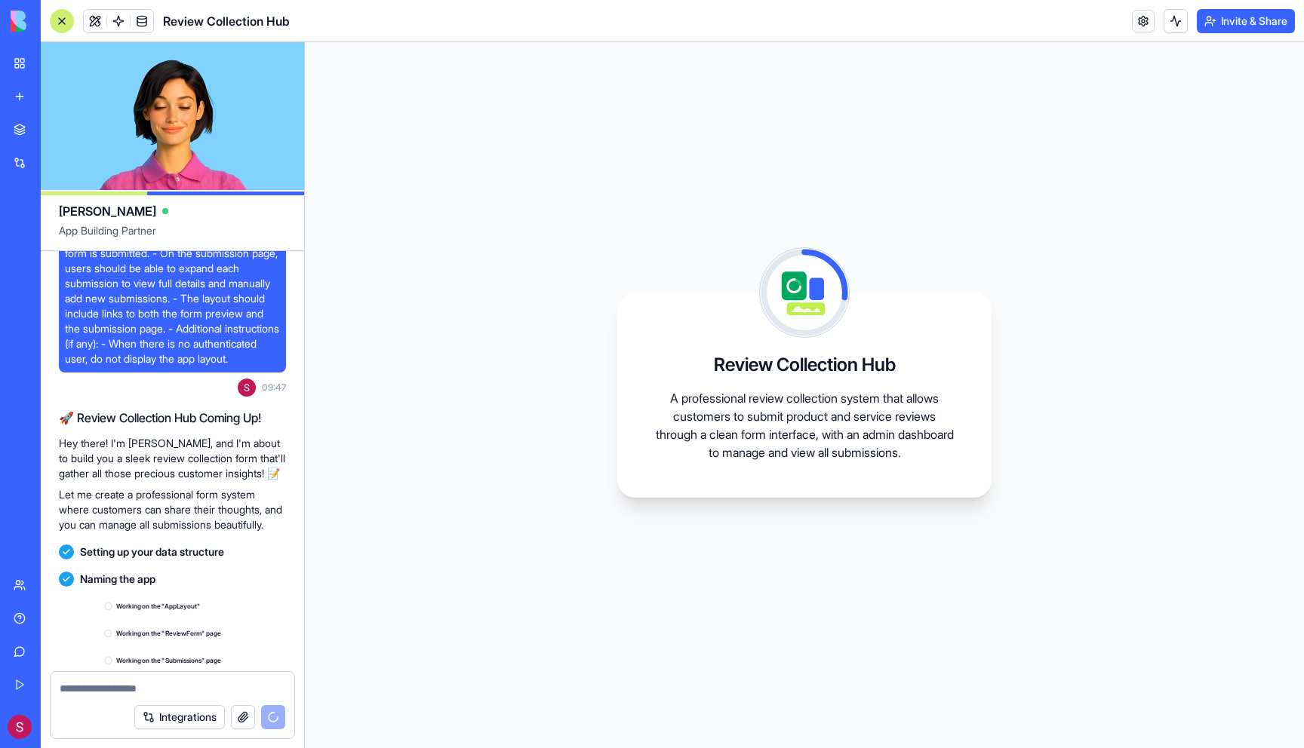
scroll to position [192, 0]
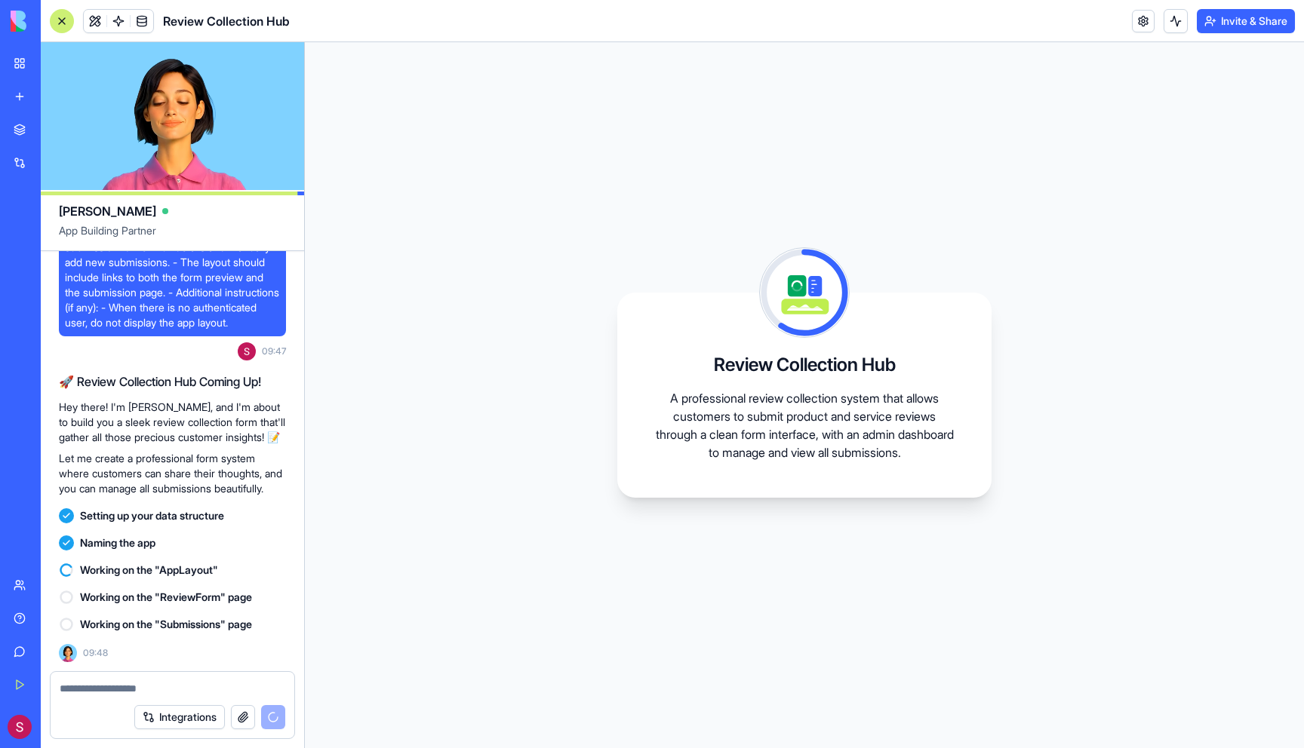
click at [65, 250] on link "New App" at bounding box center [35, 235] width 60 height 30
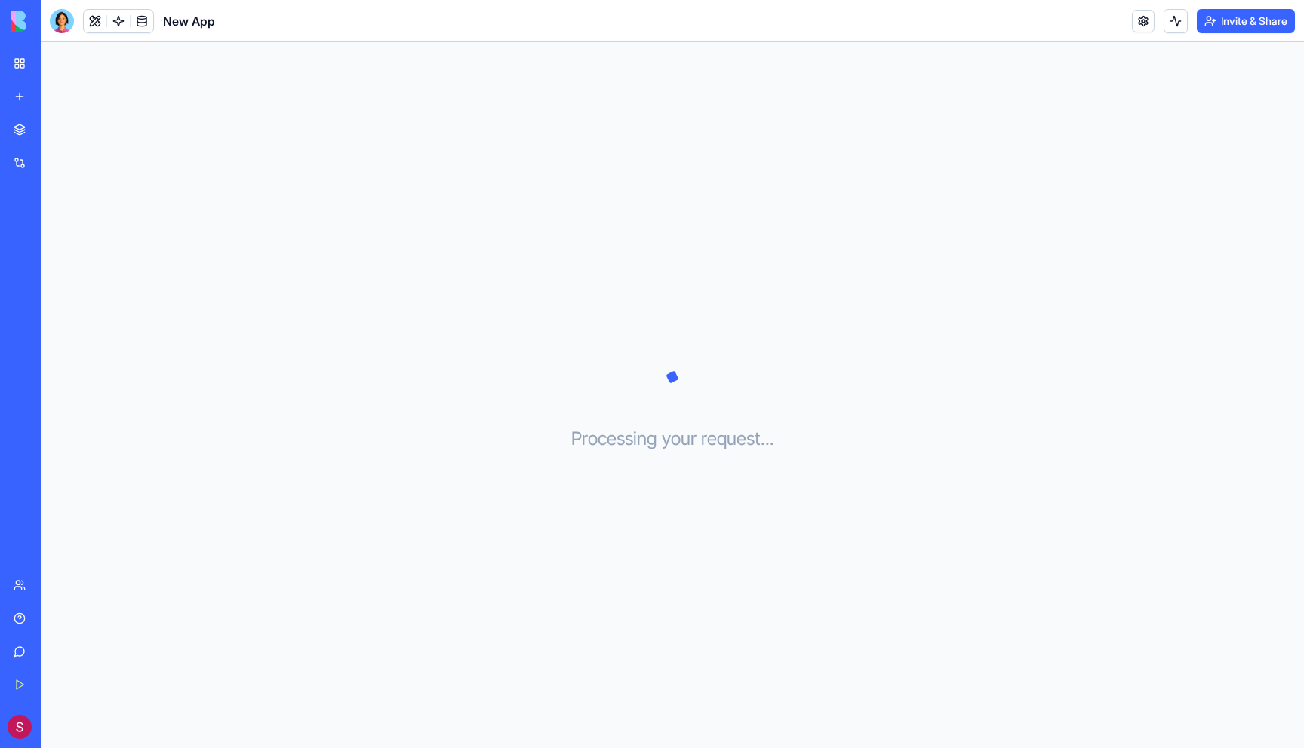
click at [65, 280] on link "AI Logo Generator" at bounding box center [35, 269] width 60 height 30
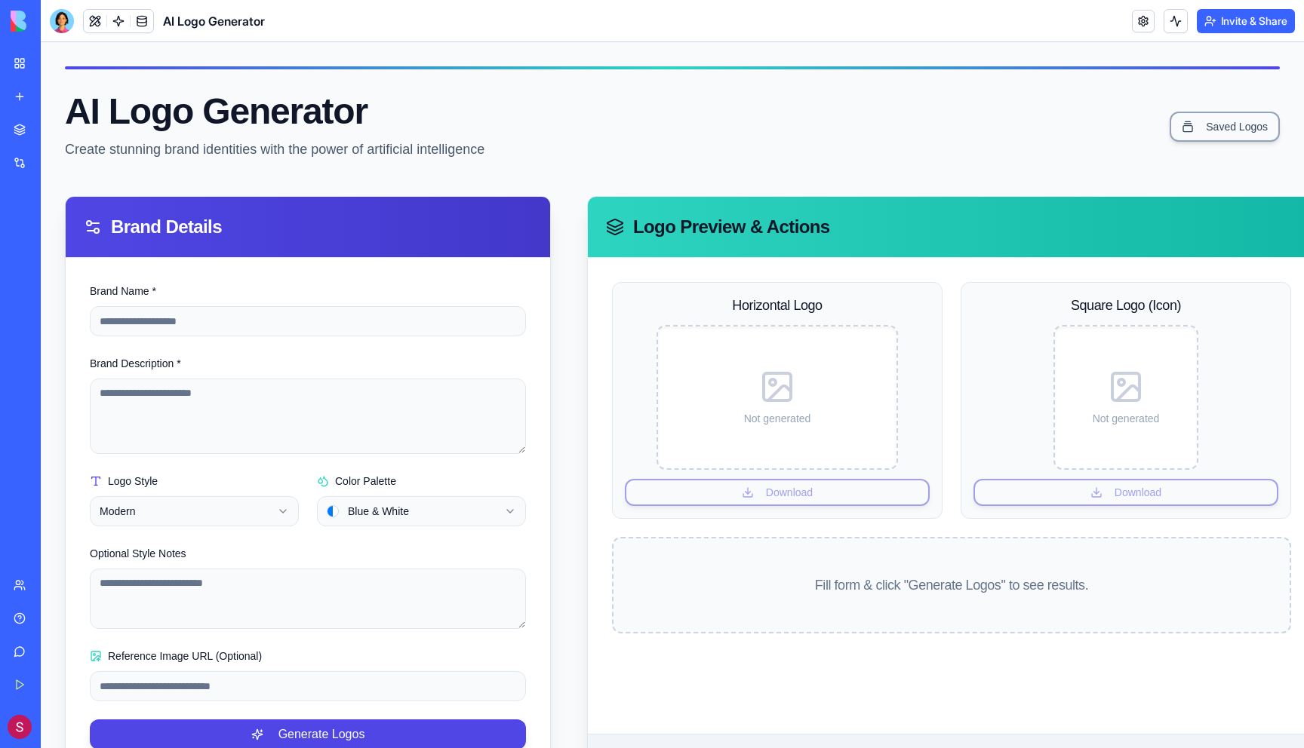
click at [56, 288] on link "Review Collection Hub" at bounding box center [35, 302] width 60 height 30
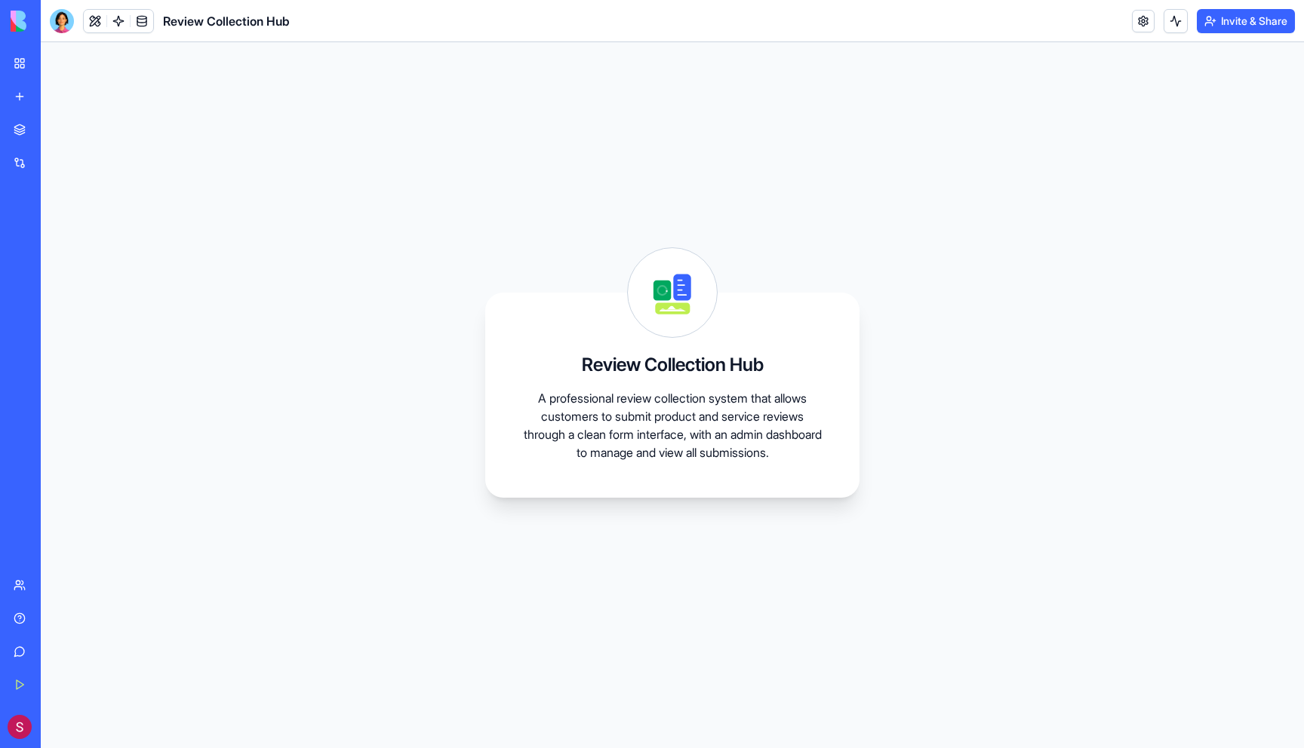
click at [65, 312] on link "Review Collection Hub" at bounding box center [35, 302] width 60 height 30
